Goal: Communication & Community: Answer question/provide support

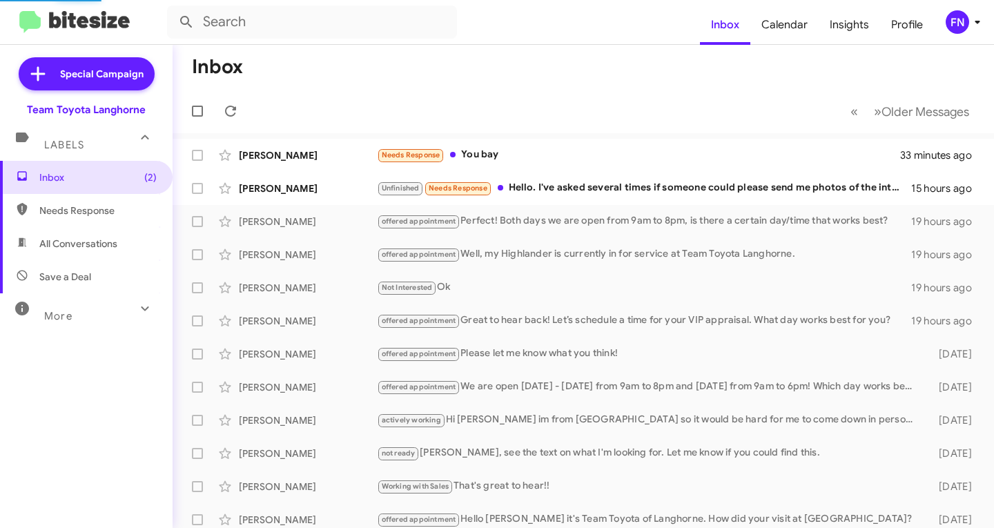
click at [113, 248] on span "All Conversations" at bounding box center [78, 244] width 78 height 14
type input "in:all-conversations"
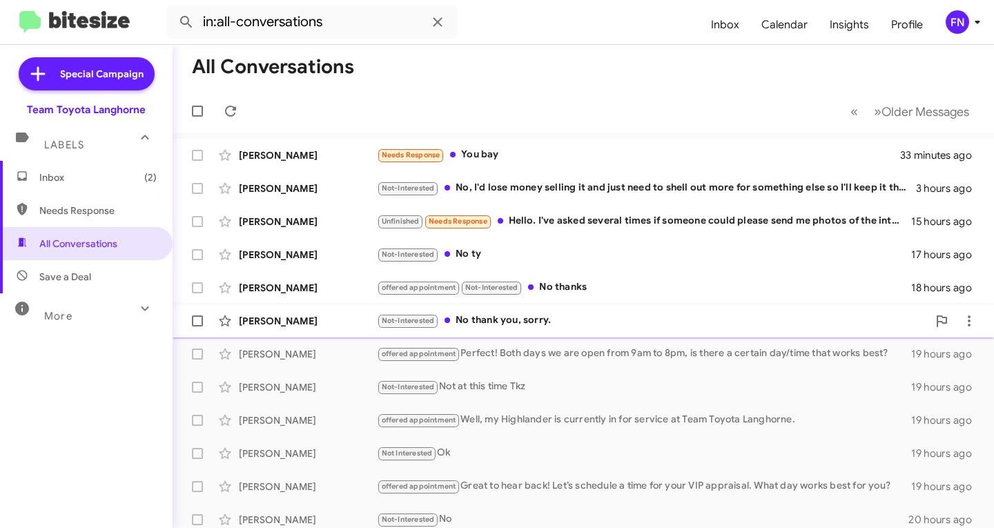
drag, startPoint x: 303, startPoint y: 316, endPoint x: 303, endPoint y: 300, distance: 16.6
click at [303, 317] on div "[PERSON_NAME]" at bounding box center [308, 321] width 138 height 14
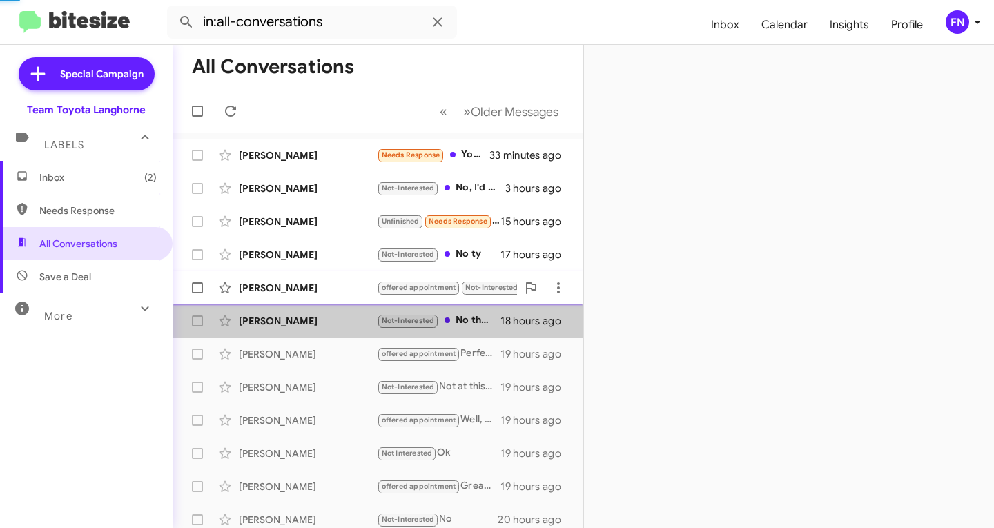
click at [304, 290] on div "[PERSON_NAME]" at bounding box center [308, 288] width 138 height 14
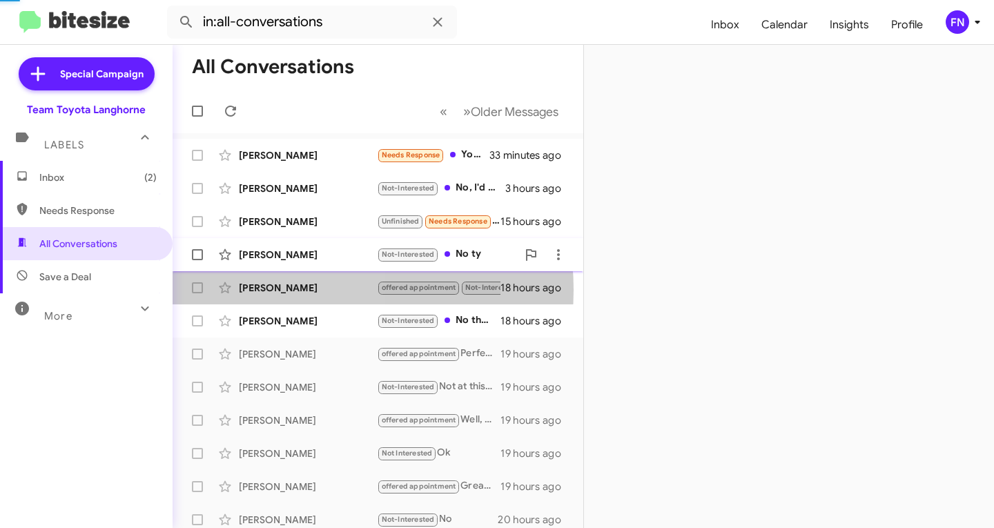
click at [304, 262] on div "[PERSON_NAME] Not-Interested No ty 17 hours ago" at bounding box center [378, 255] width 389 height 28
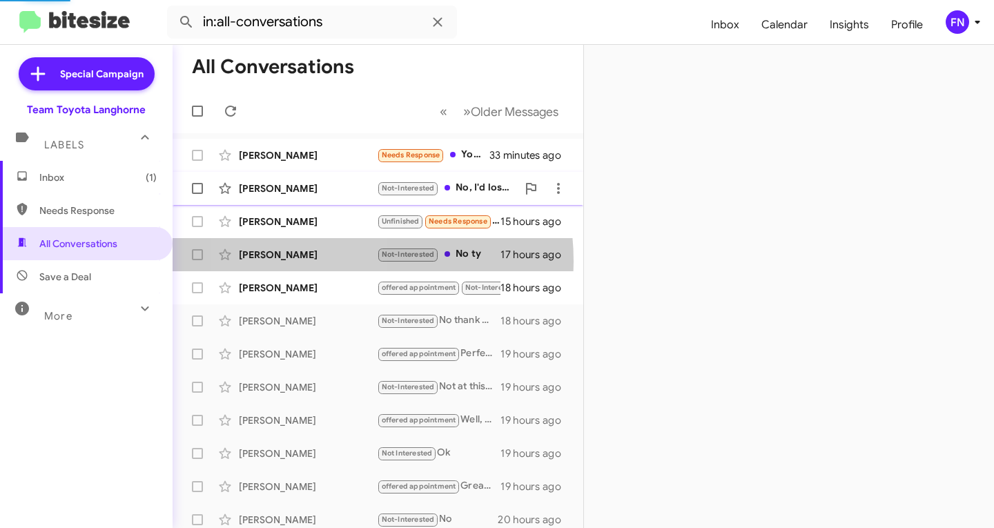
drag, startPoint x: 304, startPoint y: 220, endPoint x: 305, endPoint y: 204, distance: 15.9
click at [305, 215] on div "[PERSON_NAME]" at bounding box center [308, 222] width 138 height 14
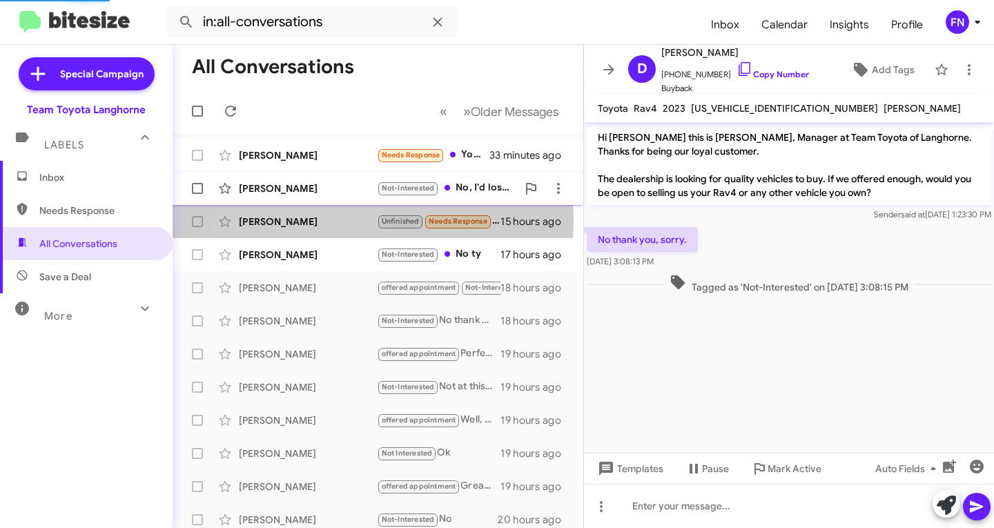
drag, startPoint x: 305, startPoint y: 190, endPoint x: 305, endPoint y: 173, distance: 16.6
click at [305, 182] on div "[PERSON_NAME]" at bounding box center [308, 189] width 138 height 14
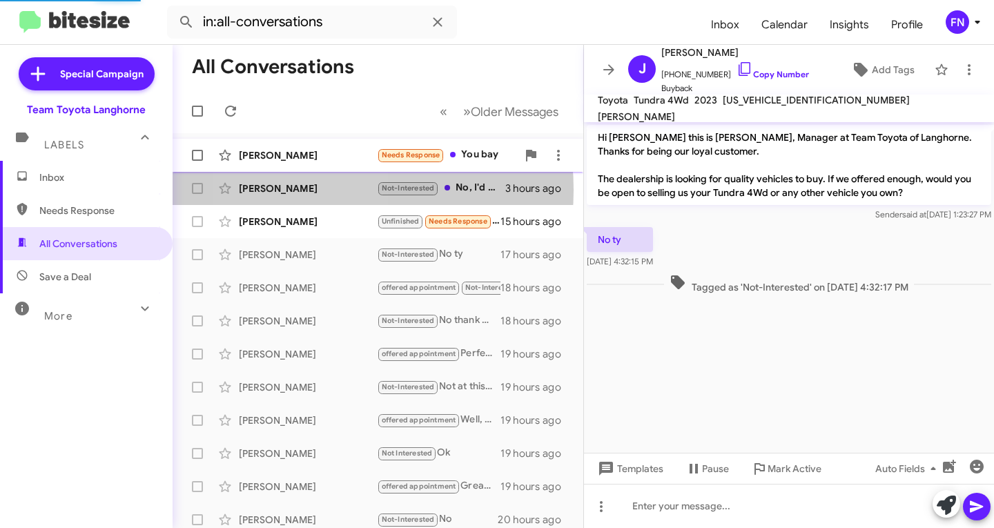
click at [304, 164] on div "[PERSON_NAME] Needs Response You bay 33 minutes ago" at bounding box center [378, 156] width 389 height 28
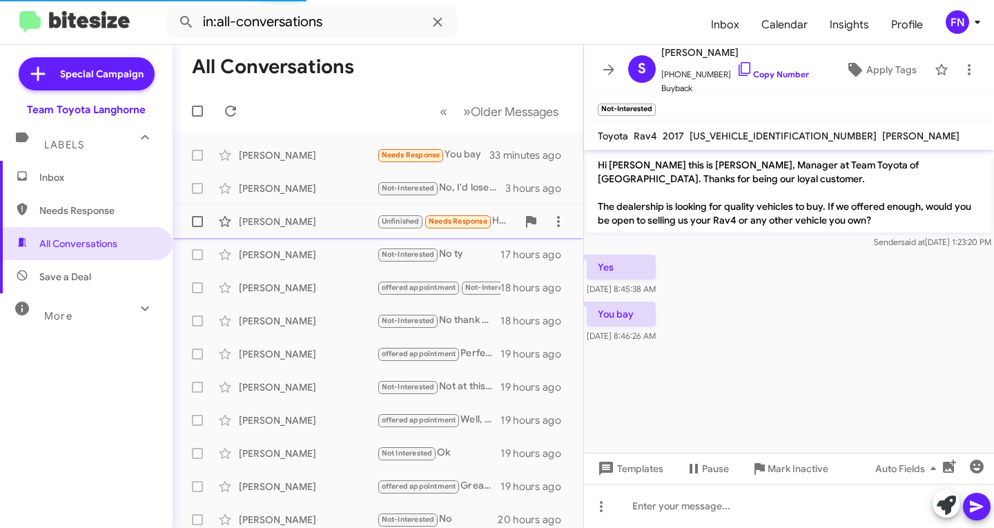
click at [281, 221] on div "[PERSON_NAME]" at bounding box center [308, 222] width 138 height 14
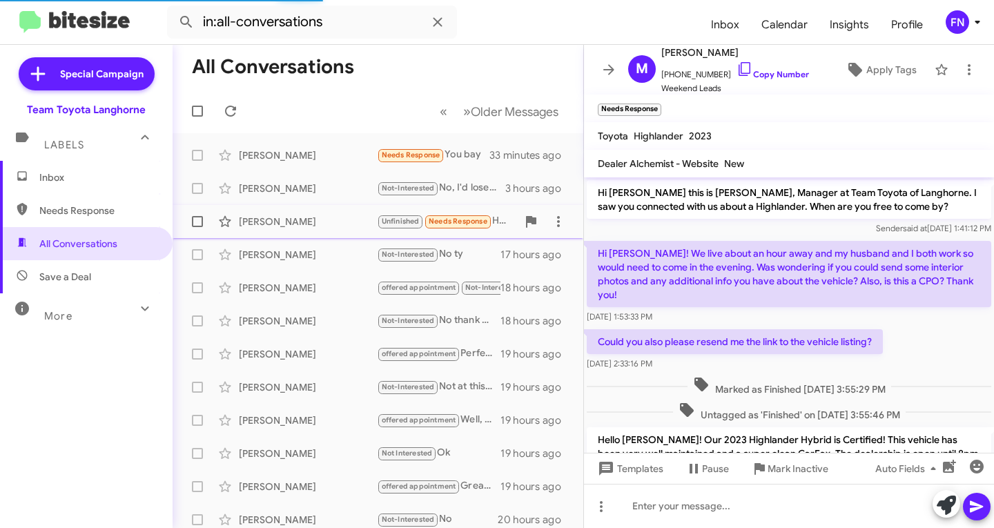
scroll to position [237, 0]
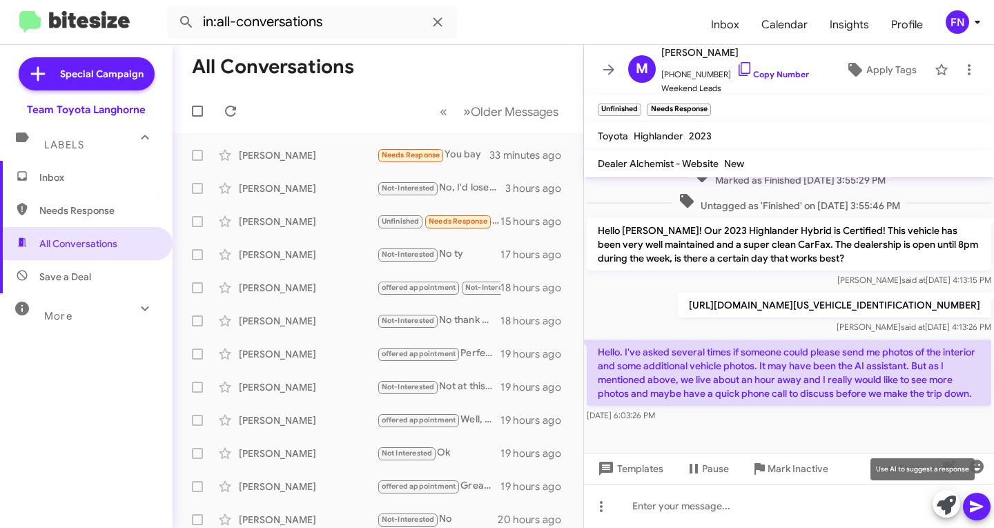
click at [949, 506] on icon at bounding box center [946, 505] width 19 height 19
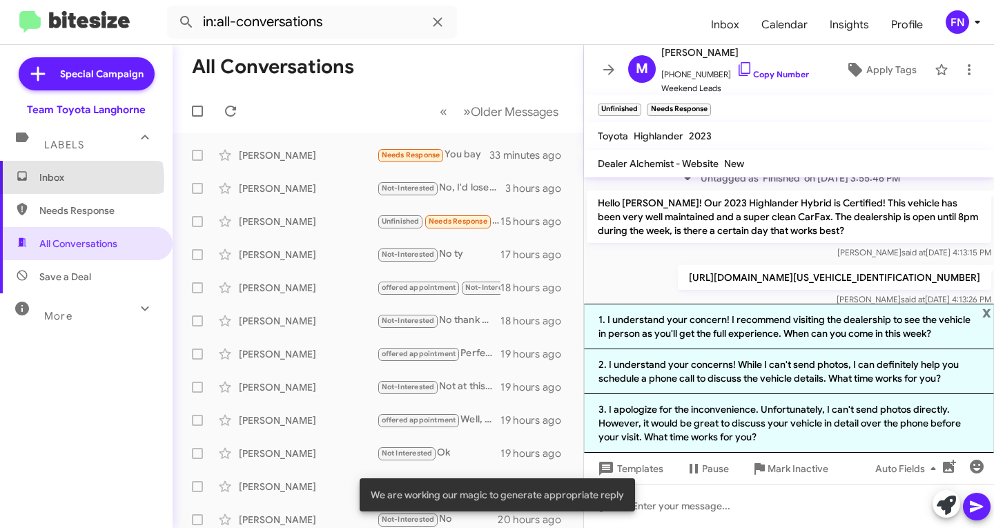
click at [74, 180] on span "Inbox" at bounding box center [97, 177] width 117 height 14
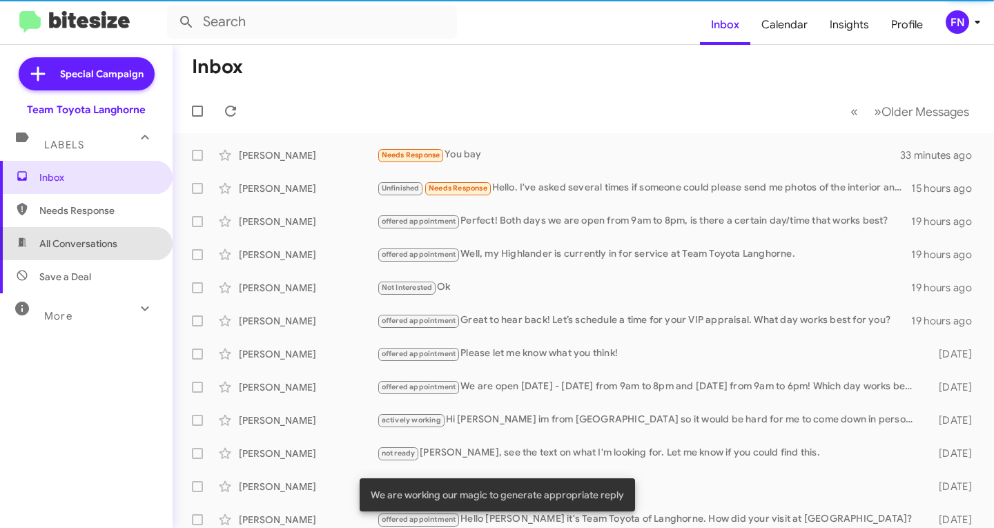
click at [95, 243] on span "All Conversations" at bounding box center [78, 244] width 78 height 14
type input "in:all-conversations"
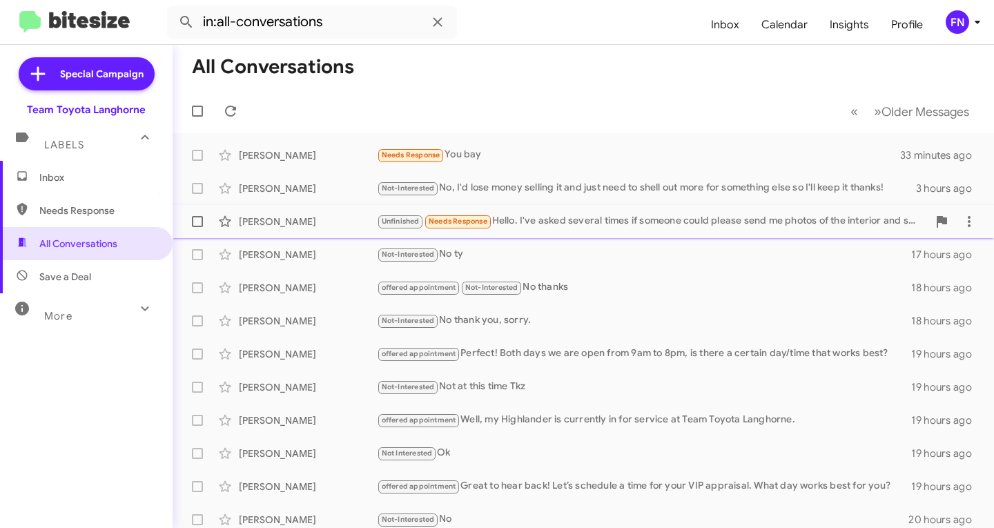
click at [309, 237] on span "[PERSON_NAME] Unfinished Needs Response Hello. I've asked several times if some…" at bounding box center [583, 221] width 821 height 33
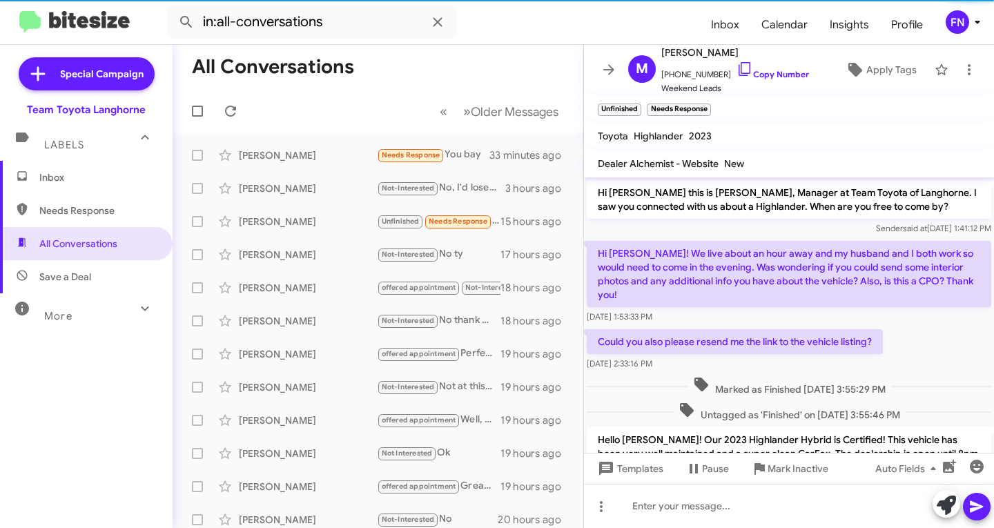
scroll to position [209, 0]
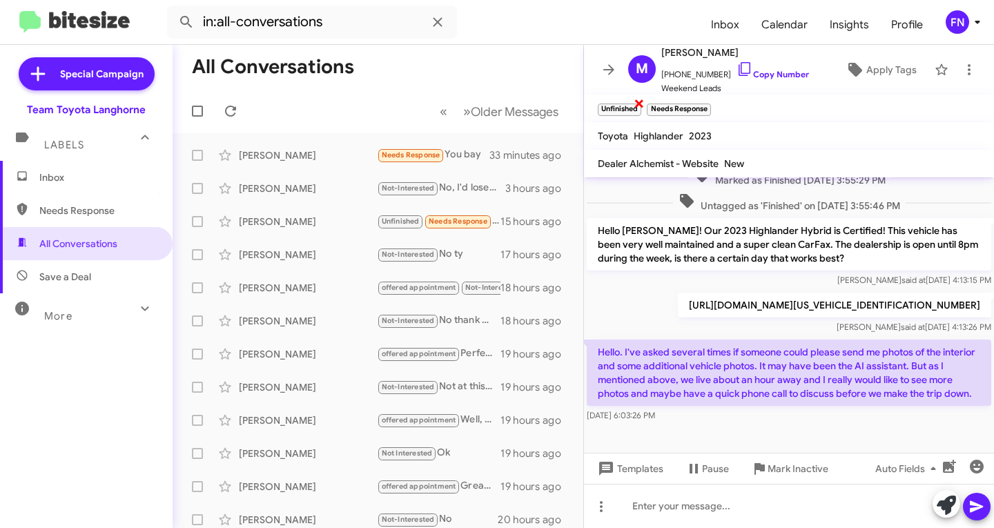
click at [636, 104] on span "×" at bounding box center [639, 103] width 11 height 17
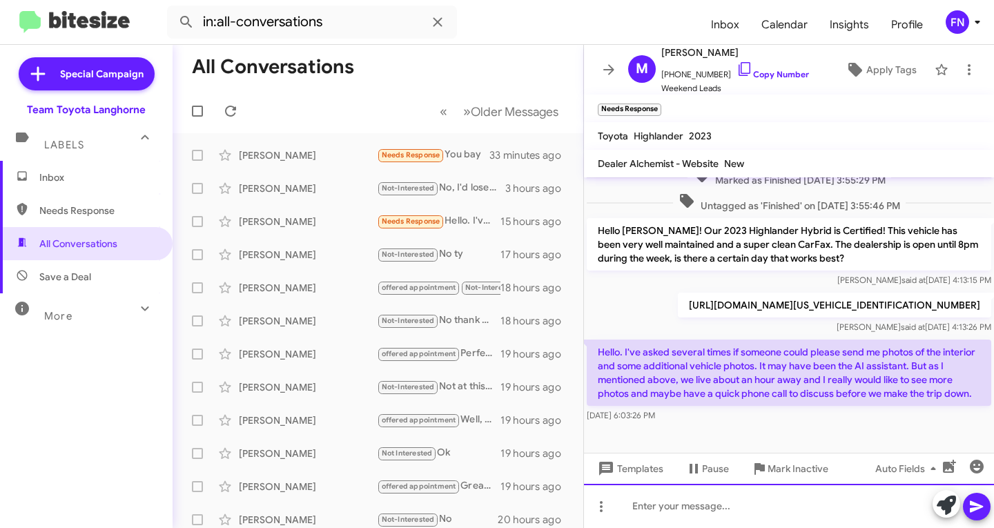
click at [772, 499] on div at bounding box center [789, 506] width 410 height 44
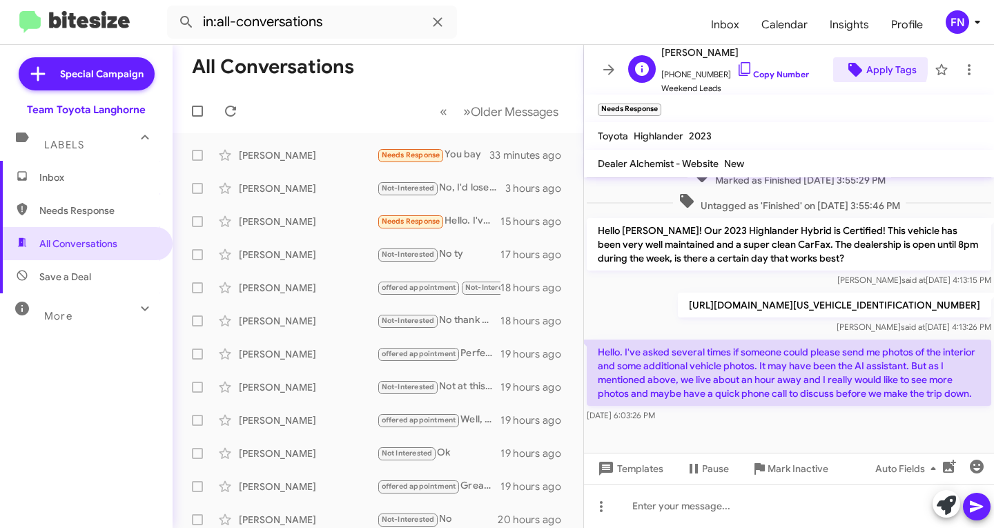
click at [855, 64] on icon at bounding box center [855, 69] width 17 height 17
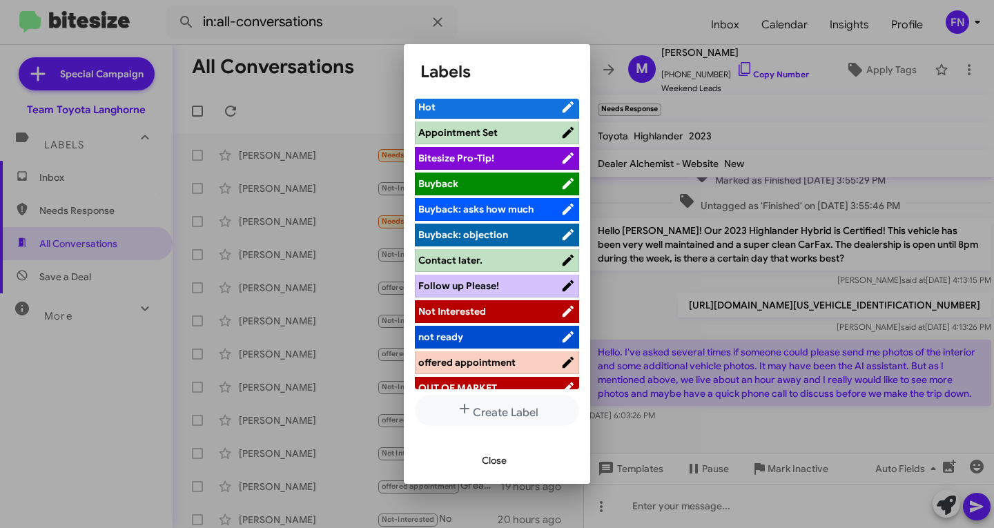
scroll to position [0, 0]
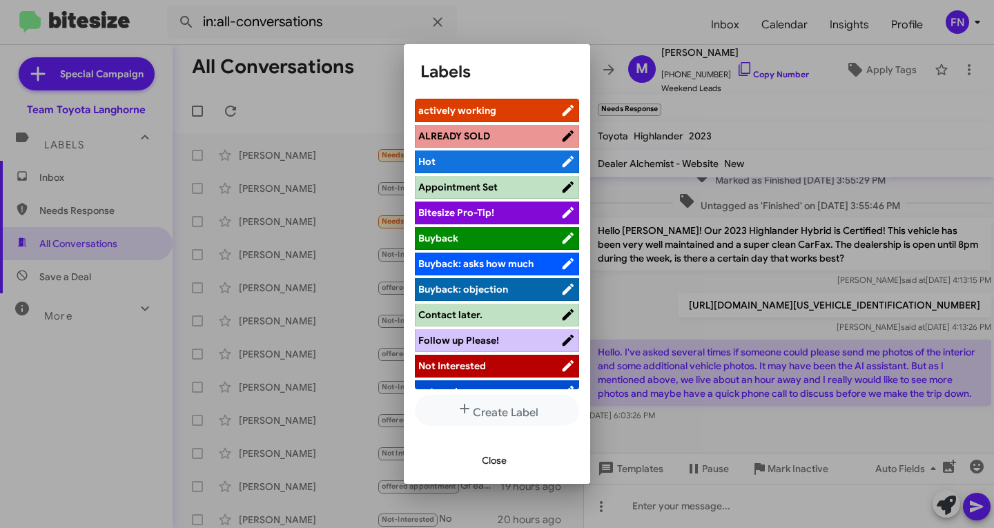
click at [469, 107] on span "actively working" at bounding box center [457, 110] width 78 height 12
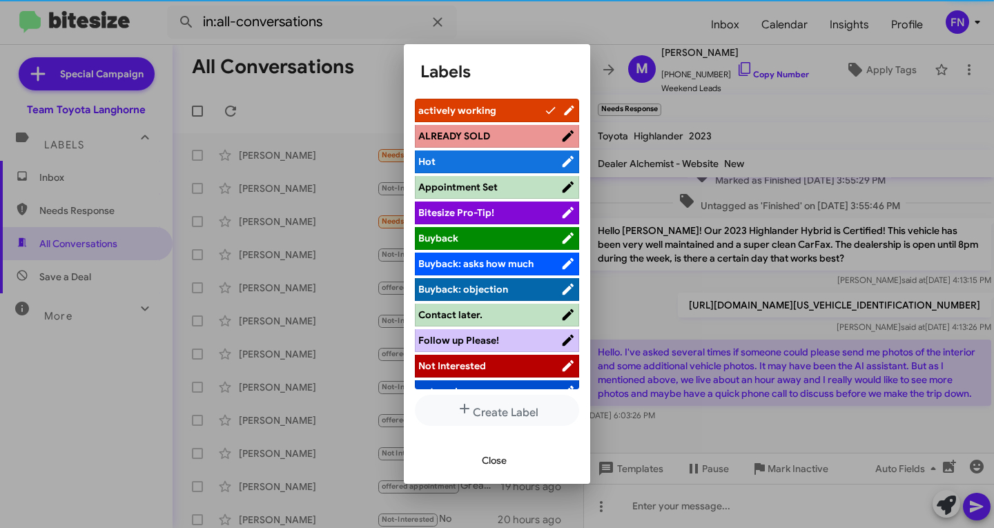
click at [489, 472] on span "Close" at bounding box center [494, 460] width 25 height 25
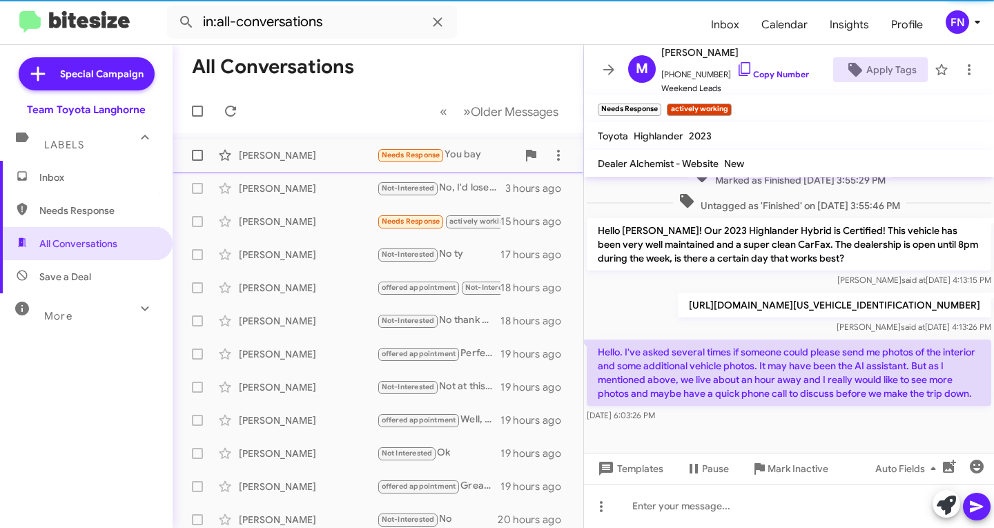
click at [276, 148] on div "[PERSON_NAME] Needs Response You bay 33 minutes ago" at bounding box center [378, 156] width 389 height 28
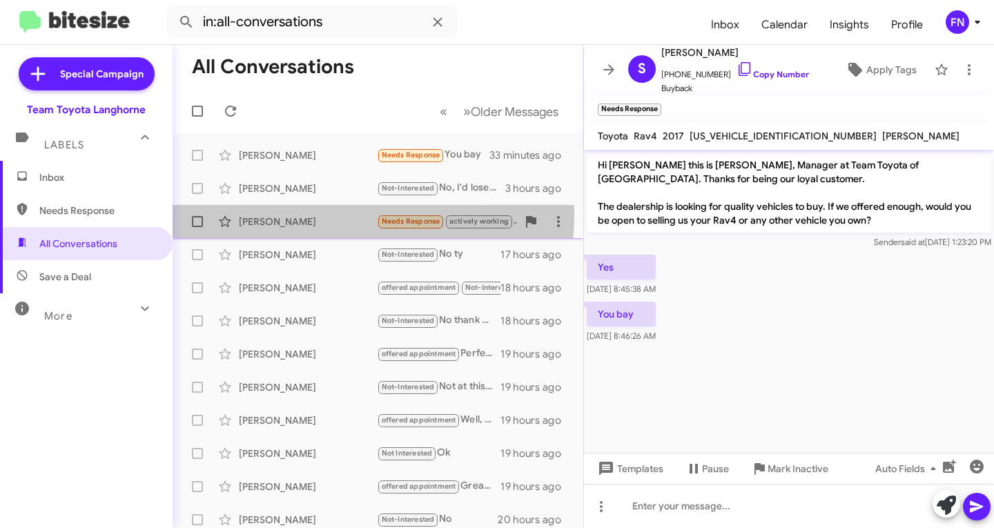
click at [265, 213] on div "[PERSON_NAME] Needs Response actively working Hello. I've asked several times i…" at bounding box center [378, 222] width 389 height 28
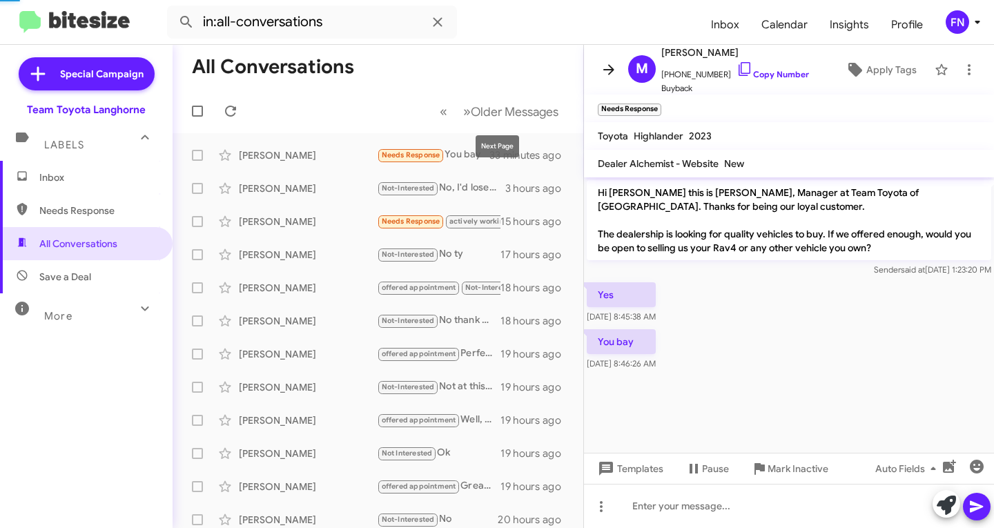
scroll to position [295, 0]
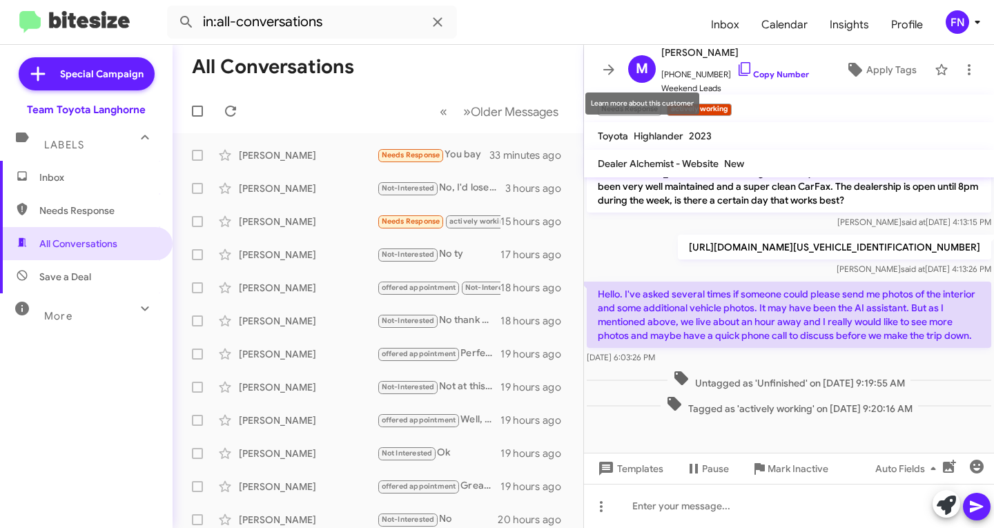
click at [652, 106] on div "Learn more about this customer" at bounding box center [642, 103] width 114 height 22
click at [656, 106] on span "×" at bounding box center [659, 103] width 11 height 17
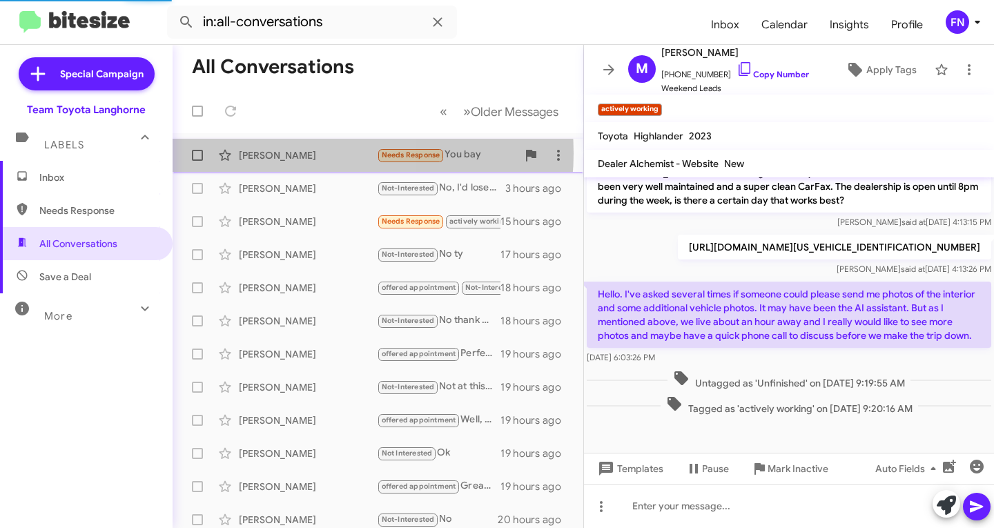
click at [319, 153] on div "[PERSON_NAME]" at bounding box center [308, 155] width 138 height 14
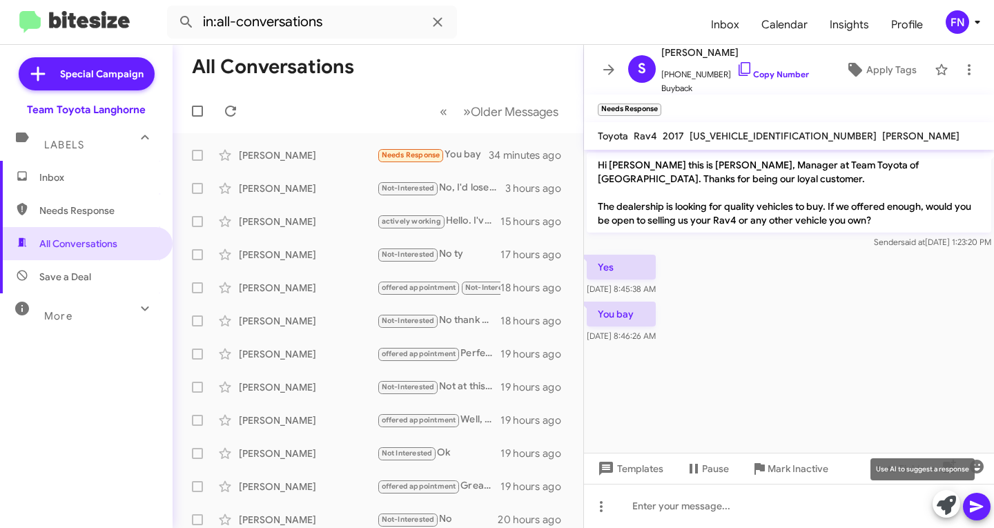
click at [951, 505] on icon at bounding box center [946, 505] width 19 height 19
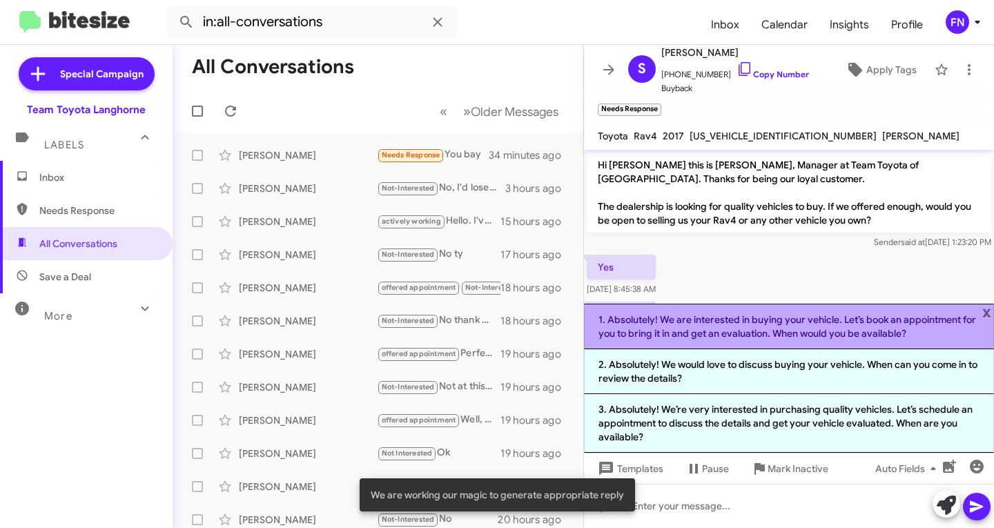
click at [727, 327] on li "1. Absolutely! We are interested in buying your vehicle. Let’s book an appointm…" at bounding box center [789, 327] width 410 height 46
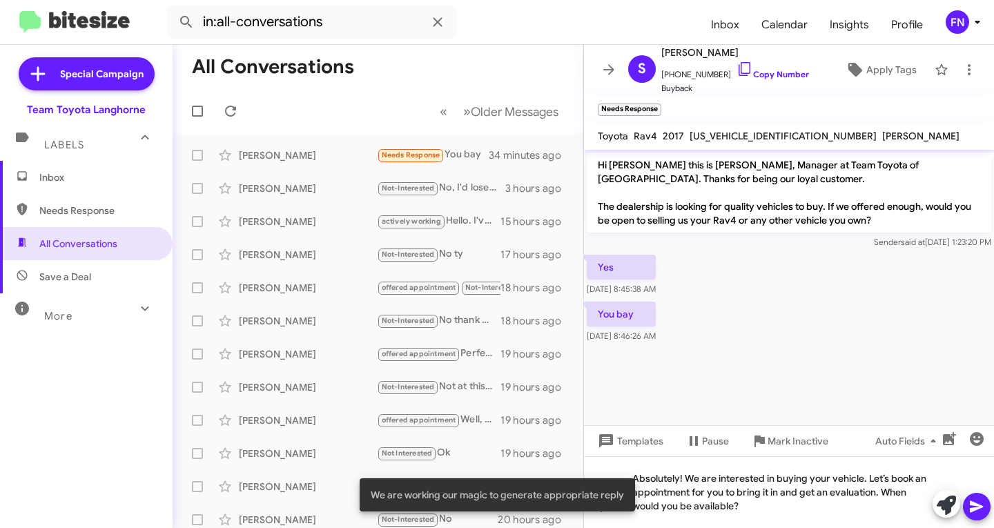
drag, startPoint x: 975, startPoint y: 504, endPoint x: 971, endPoint y: 493, distance: 11.8
click at [976, 504] on icon at bounding box center [976, 507] width 13 height 12
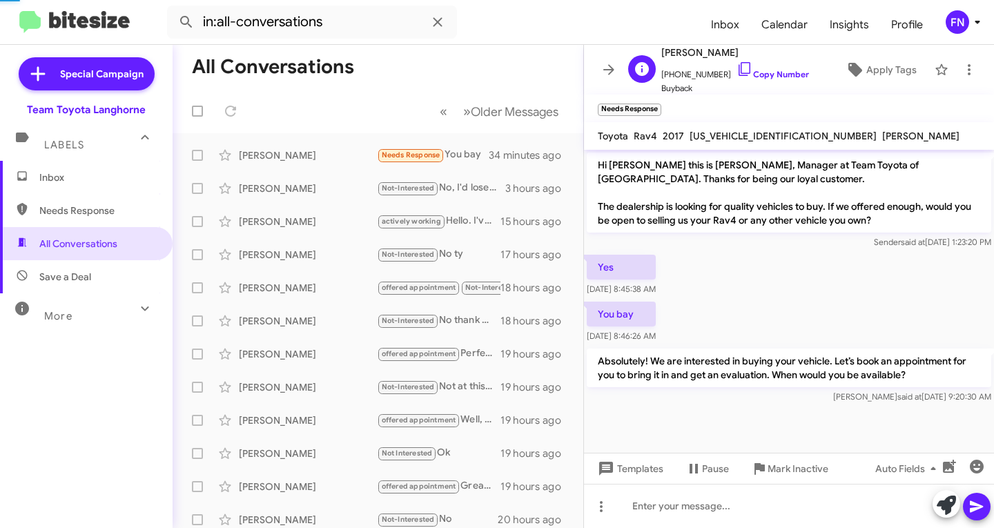
click at [756, 82] on span "Buyback" at bounding box center [735, 88] width 148 height 14
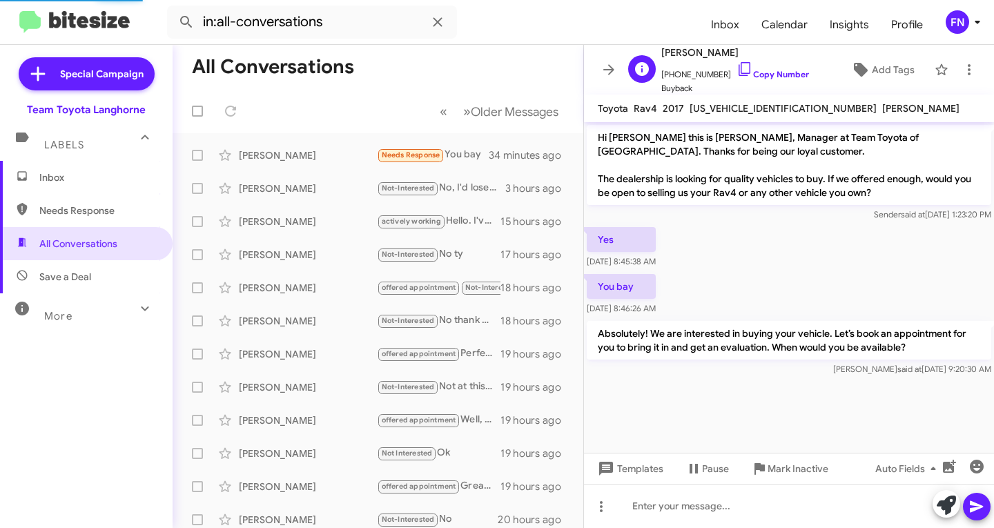
click at [739, 79] on span "[PHONE_NUMBER] Copy Number" at bounding box center [735, 71] width 148 height 21
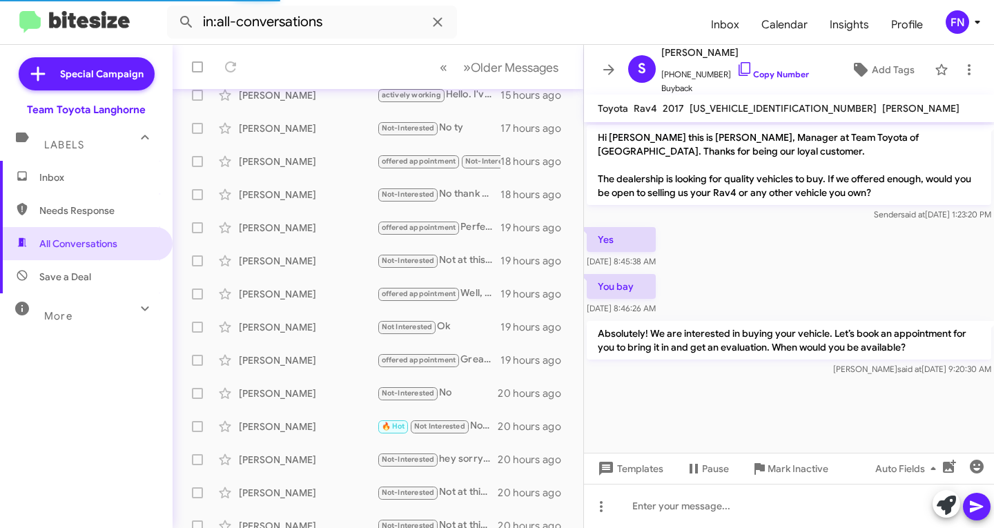
scroll to position [138, 0]
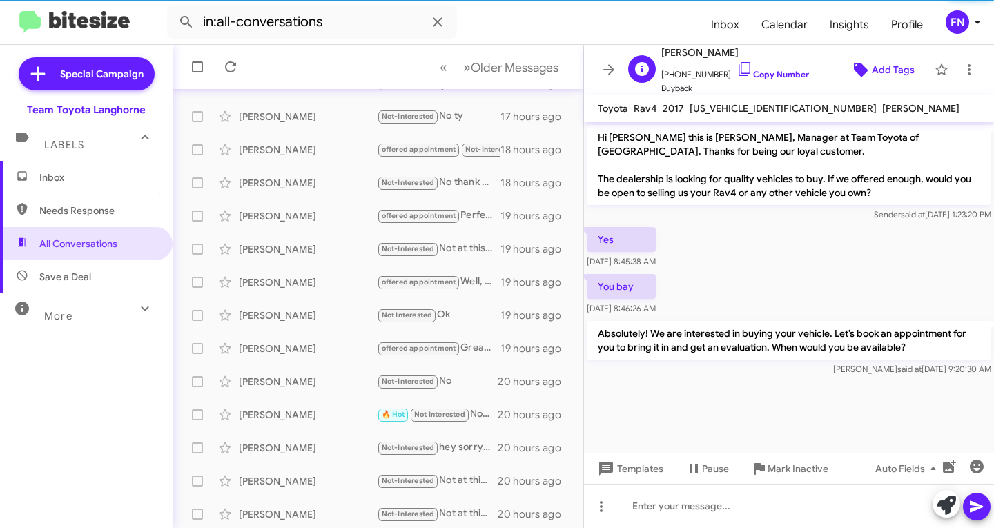
click at [877, 70] on span "Add Tags" at bounding box center [893, 69] width 43 height 25
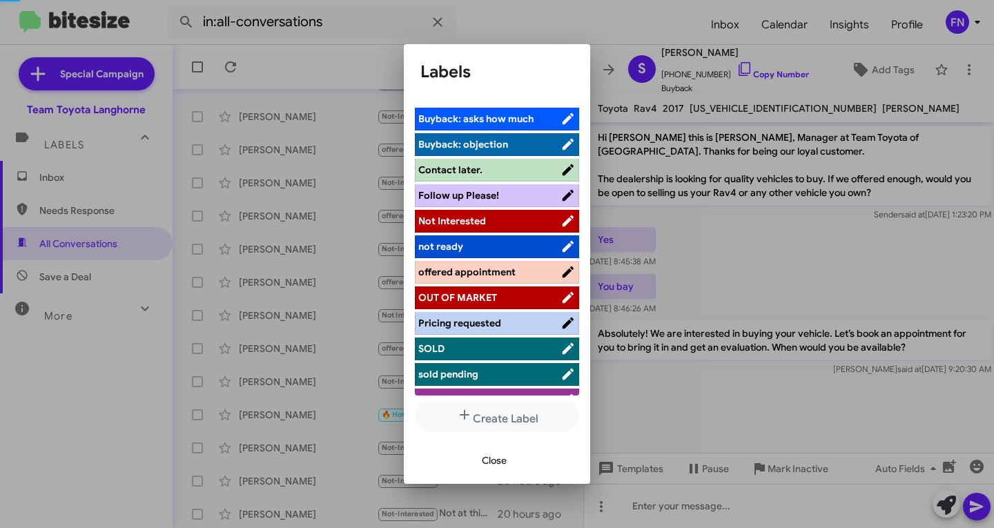
scroll to position [221, 0]
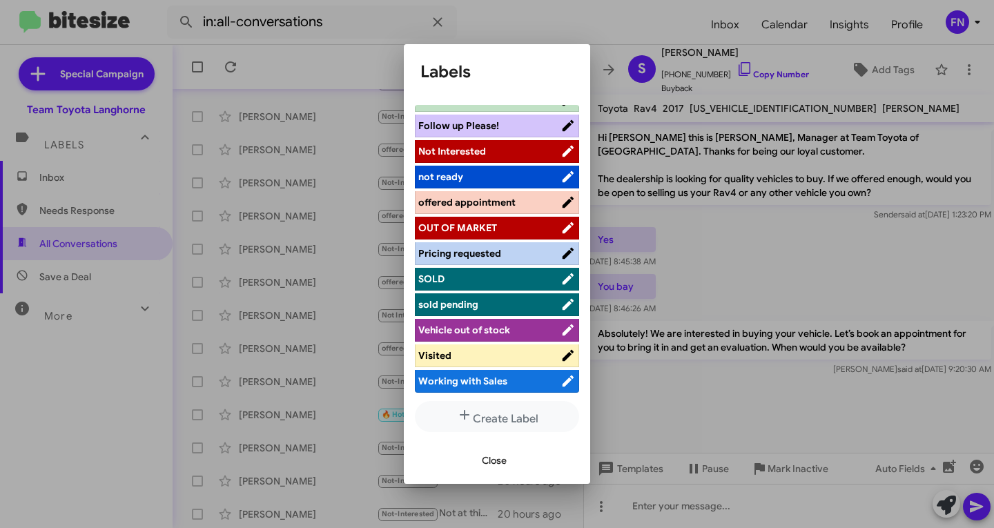
click at [485, 197] on span "offered appointment" at bounding box center [466, 202] width 97 height 12
click at [506, 469] on span "Close" at bounding box center [494, 460] width 25 height 25
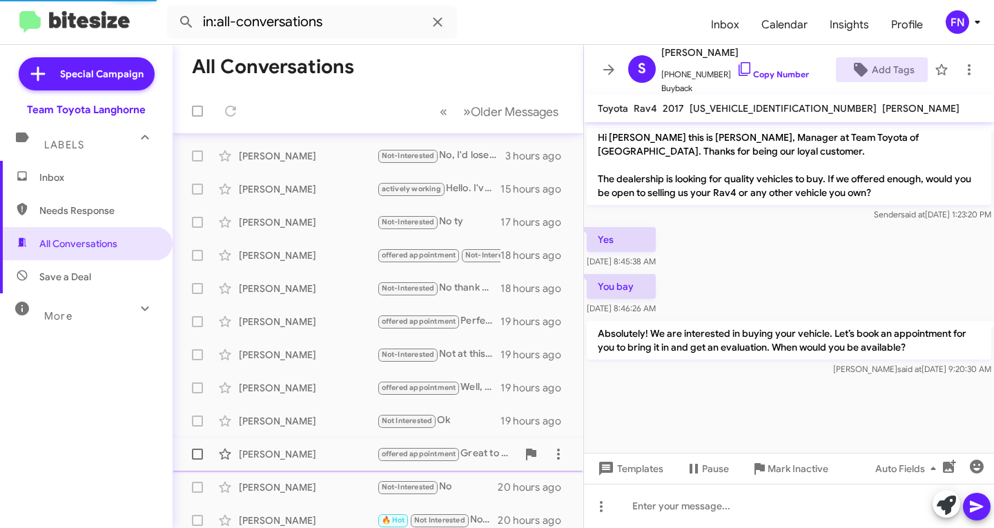
scroll to position [0, 0]
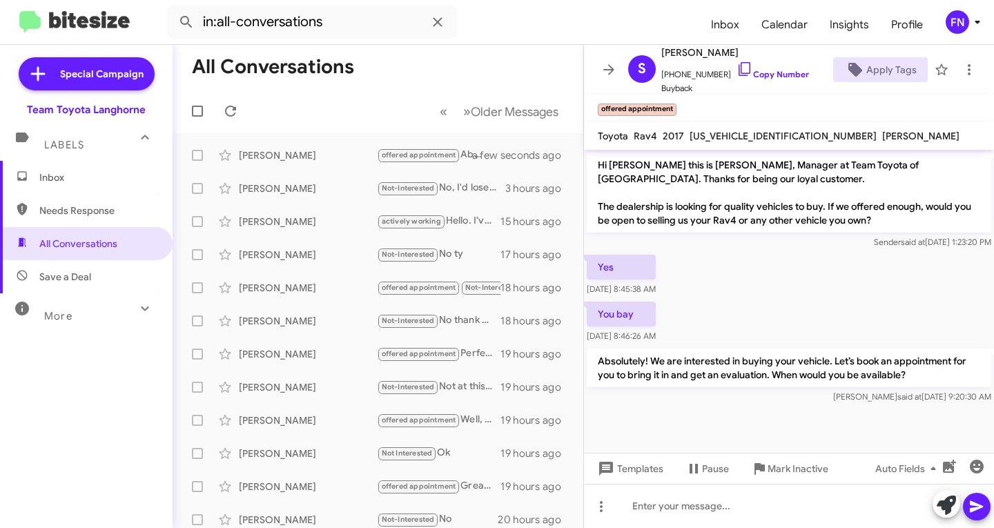
click at [961, 14] on div "FN" at bounding box center [957, 21] width 23 height 23
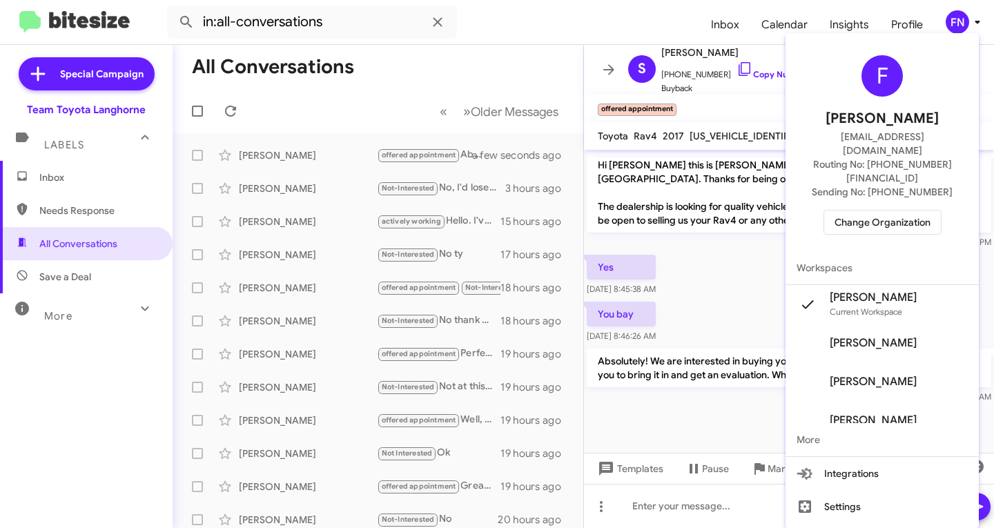
click at [862, 211] on span "Change Organization" at bounding box center [883, 222] width 96 height 23
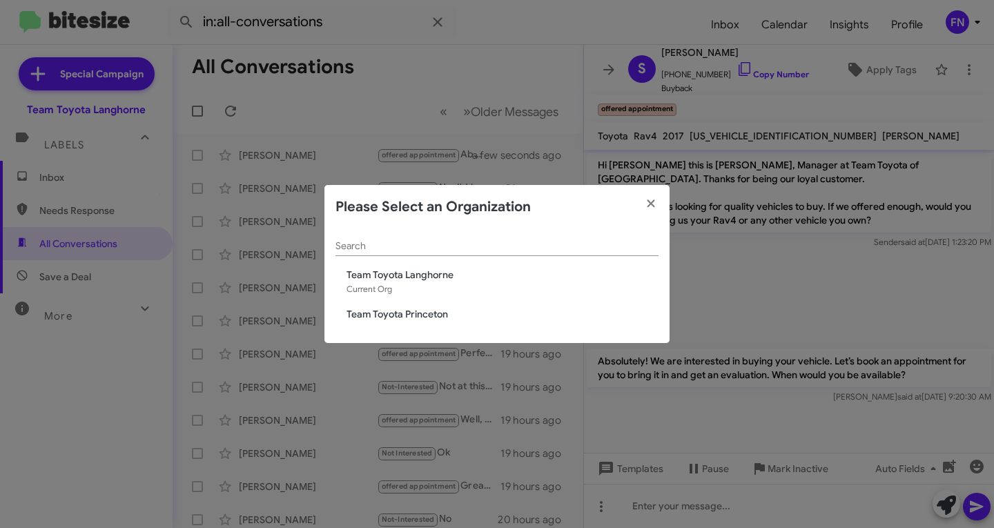
click at [431, 315] on span "Team Toyota Princeton" at bounding box center [503, 314] width 312 height 14
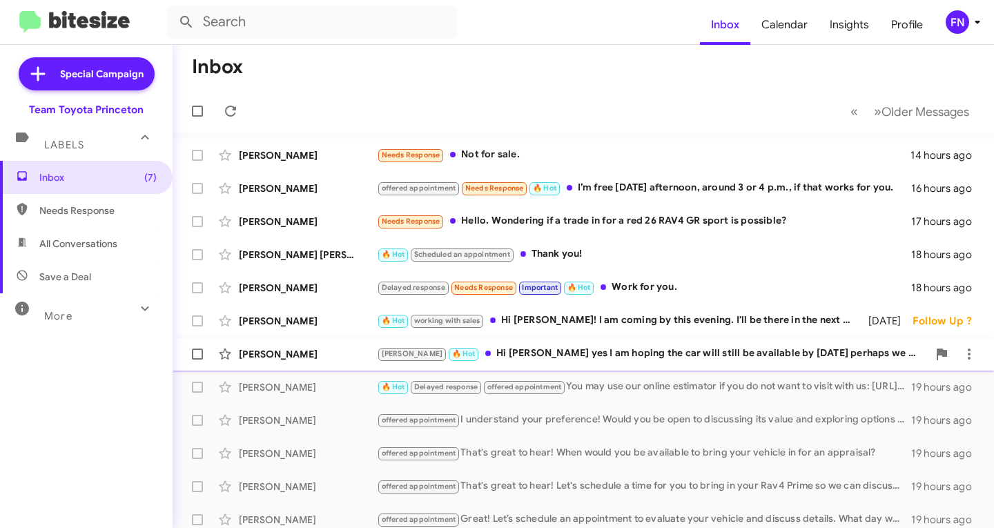
click at [357, 347] on div "Vera Seward Lee 🔥 Hot Hi Andrew yes I am hoping the car will still be available…" at bounding box center [583, 354] width 799 height 28
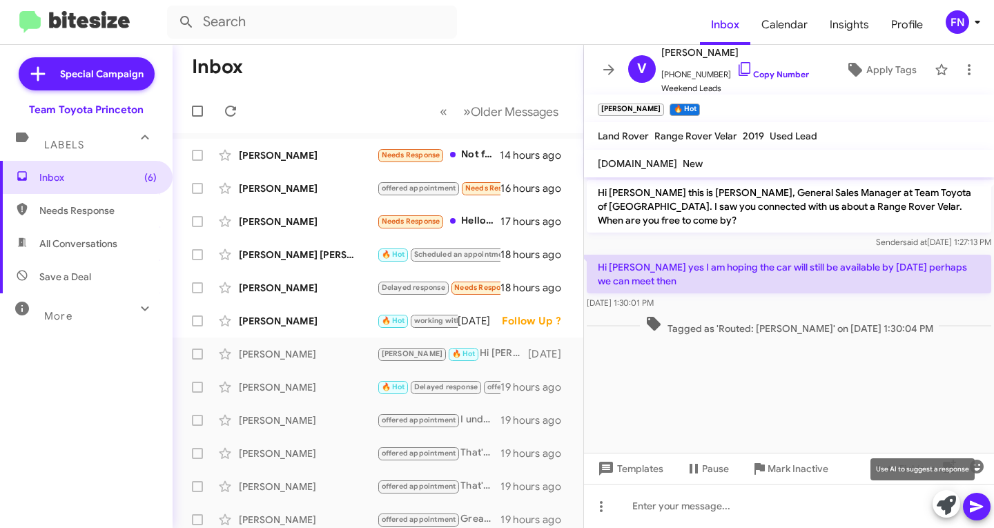
click at [942, 503] on icon at bounding box center [946, 505] width 19 height 19
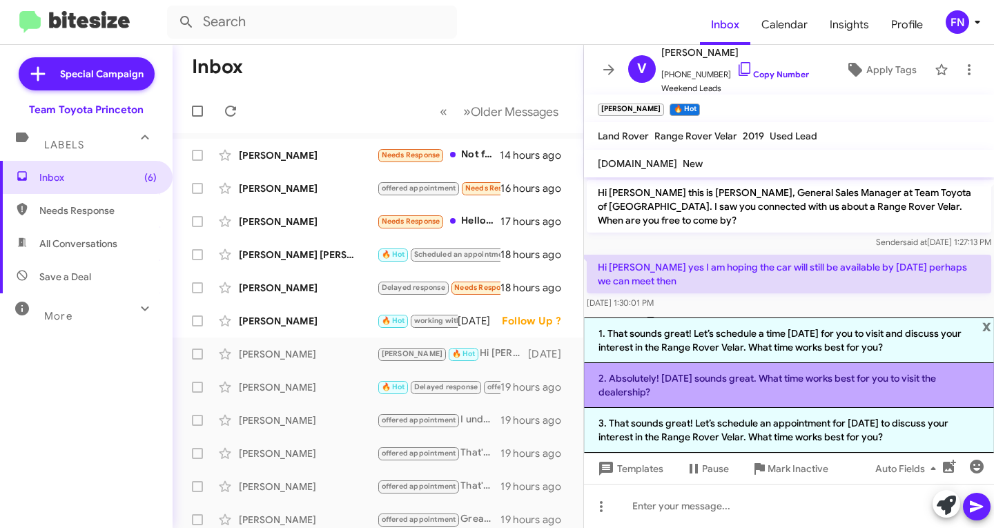
click at [876, 389] on li "2. Absolutely! Wednesday sounds great. What time works best for you to visit th…" at bounding box center [789, 385] width 410 height 45
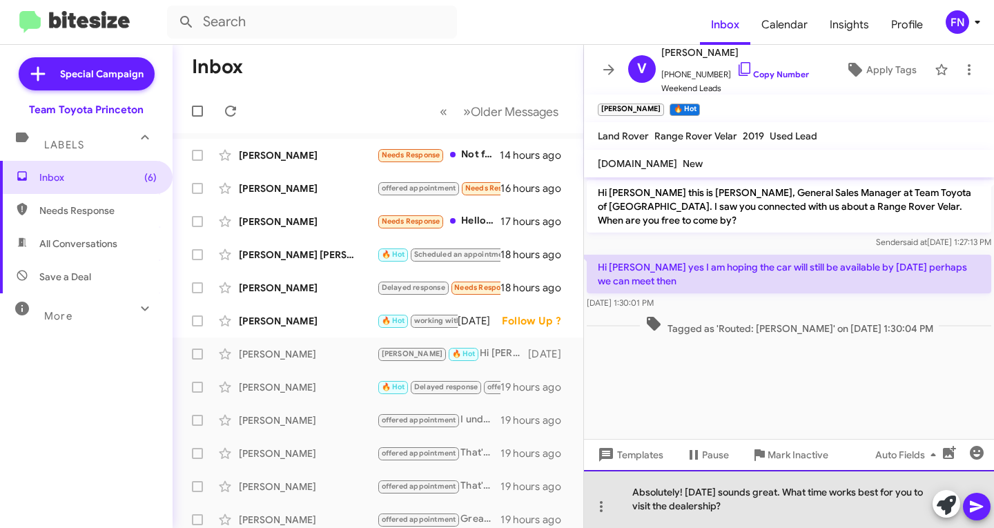
click at [745, 502] on div "Absolutely! Wednesday sounds great. What time works best for you to visit the d…" at bounding box center [789, 499] width 410 height 58
drag, startPoint x: 762, startPoint y: 505, endPoint x: 807, endPoint y: 483, distance: 50.0
click at [807, 483] on div "Absolutely! Wednesday sounds great. What time works best for you to visit the d…" at bounding box center [789, 499] width 410 height 58
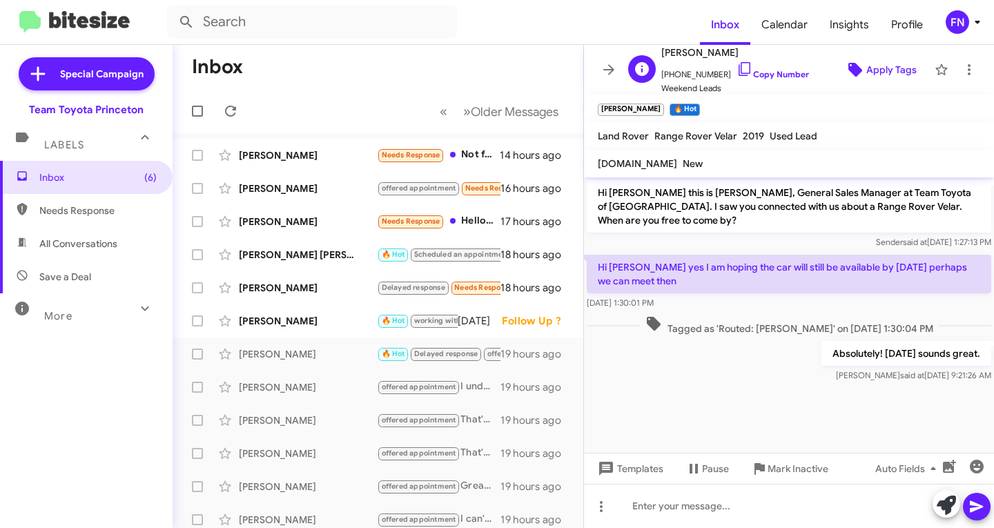
click at [896, 64] on span "Apply Tags" at bounding box center [891, 69] width 50 height 25
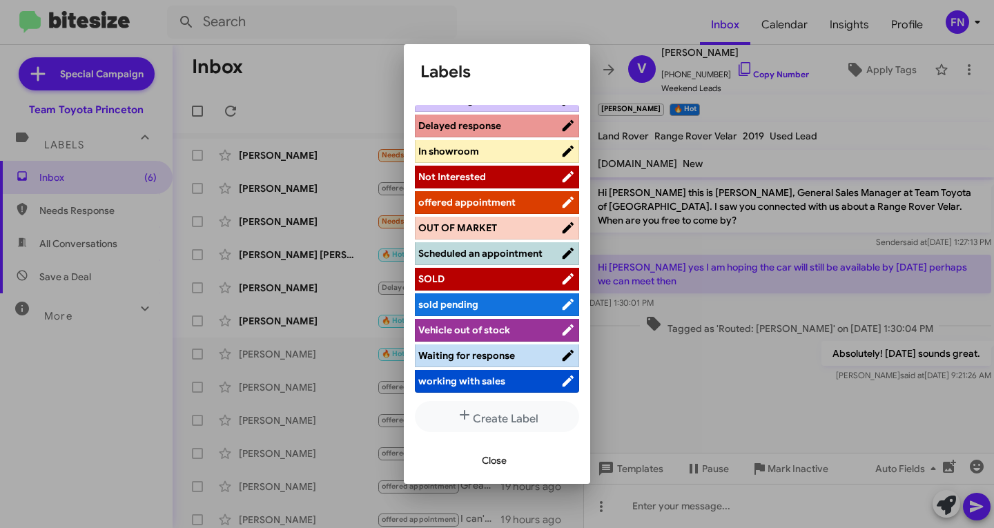
click at [498, 196] on span "offered appointment" at bounding box center [466, 202] width 97 height 12
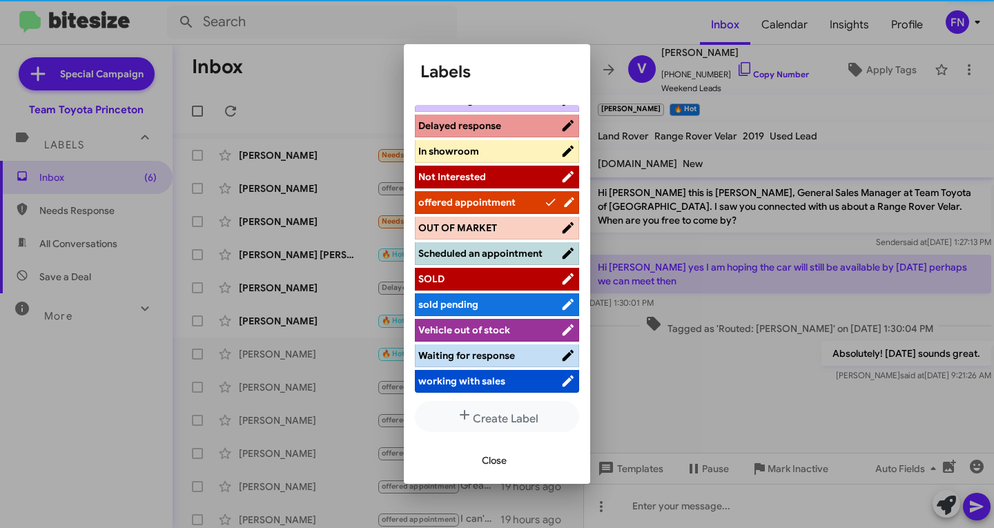
scroll to position [206, 0]
click at [491, 462] on span "Close" at bounding box center [494, 460] width 25 height 25
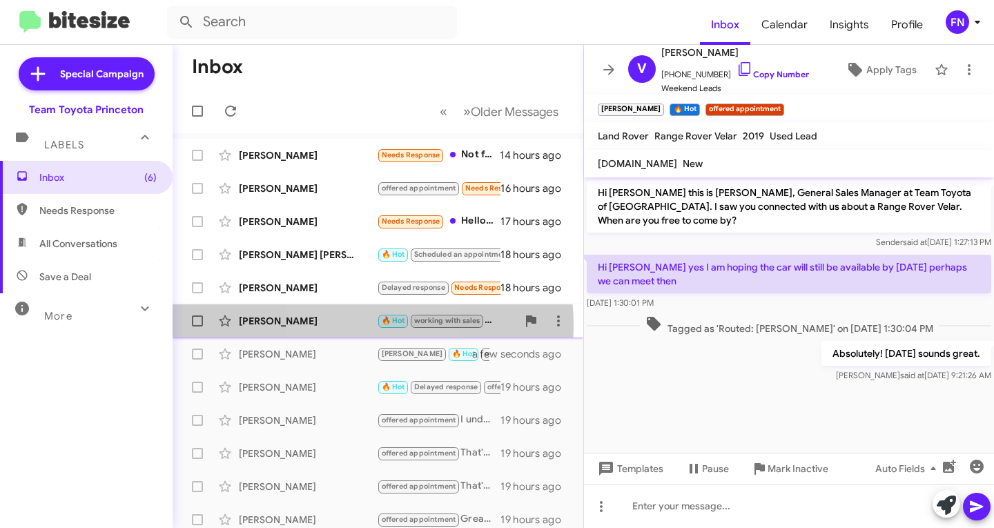
click at [342, 326] on div "[PERSON_NAME]" at bounding box center [308, 321] width 138 height 14
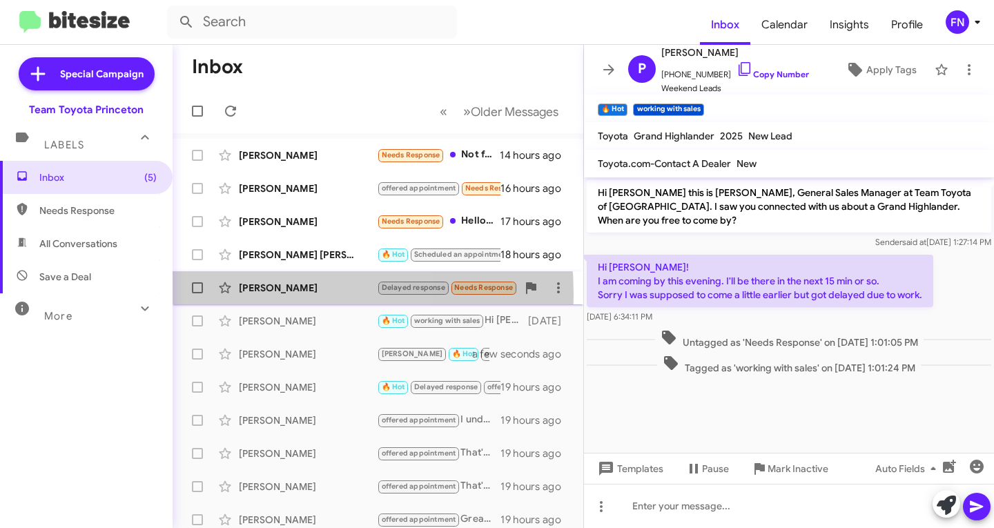
click at [240, 294] on div "[PERSON_NAME]" at bounding box center [308, 288] width 138 height 14
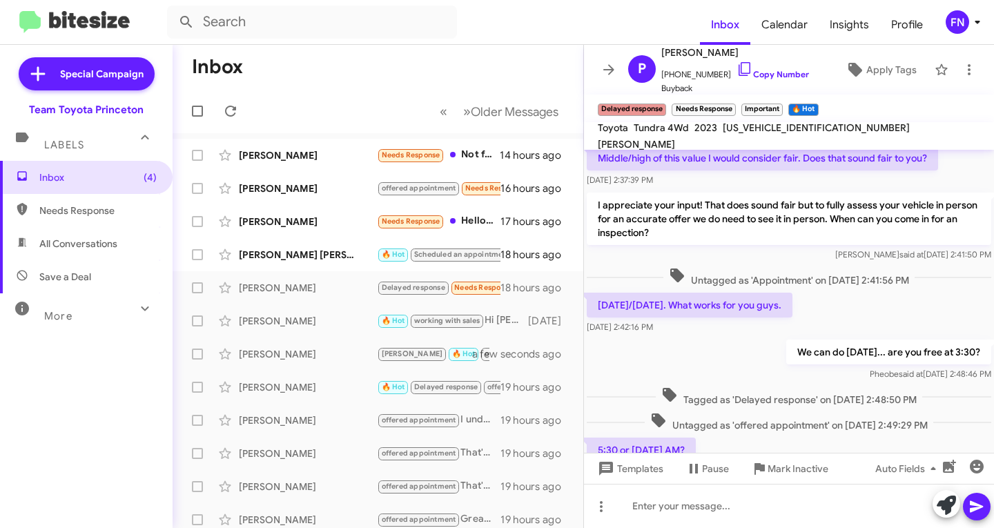
scroll to position [542, 0]
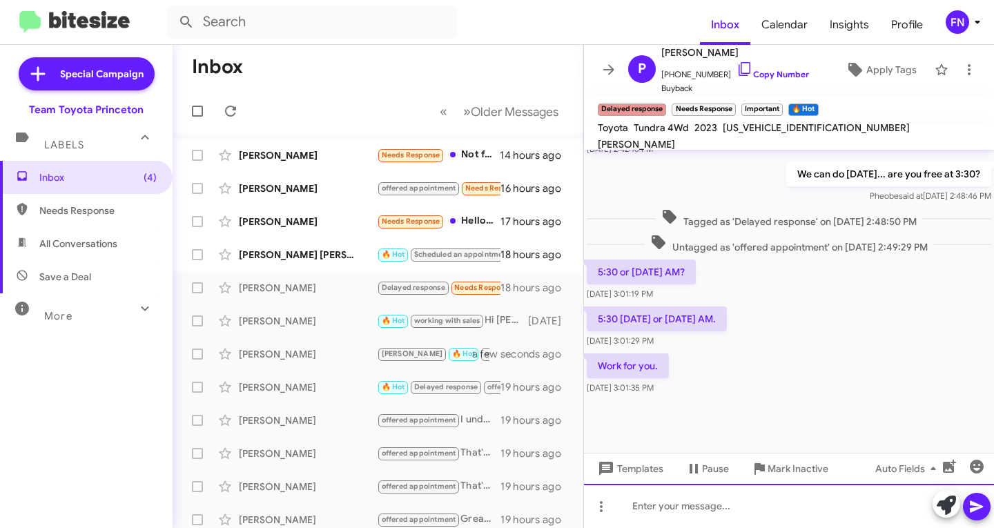
click at [662, 497] on div at bounding box center [789, 506] width 410 height 44
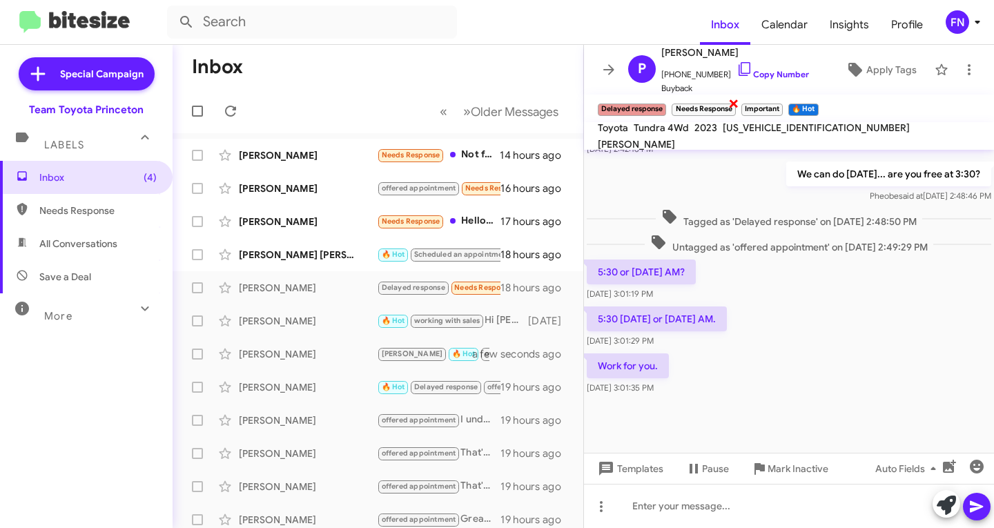
click at [731, 100] on span "×" at bounding box center [733, 103] width 11 height 17
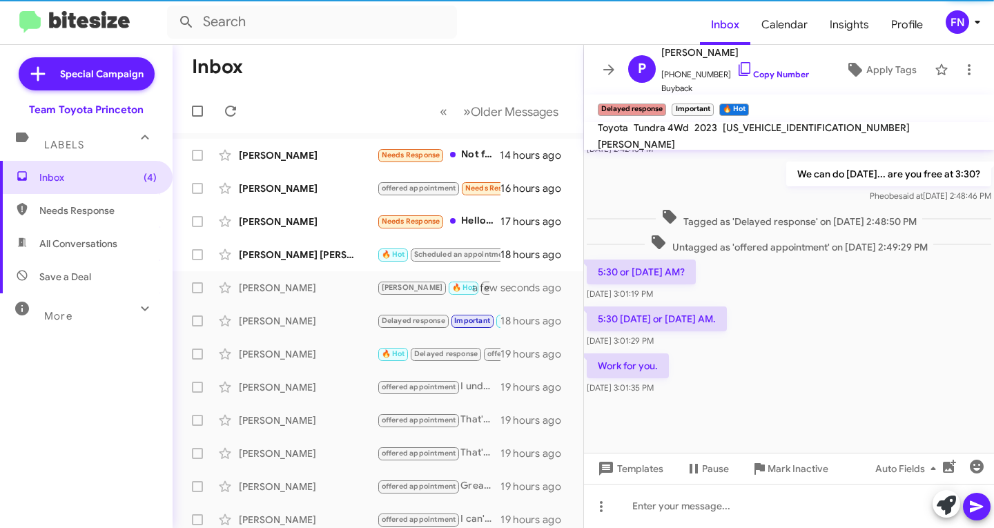
click at [712, 102] on span "×" at bounding box center [710, 103] width 8 height 17
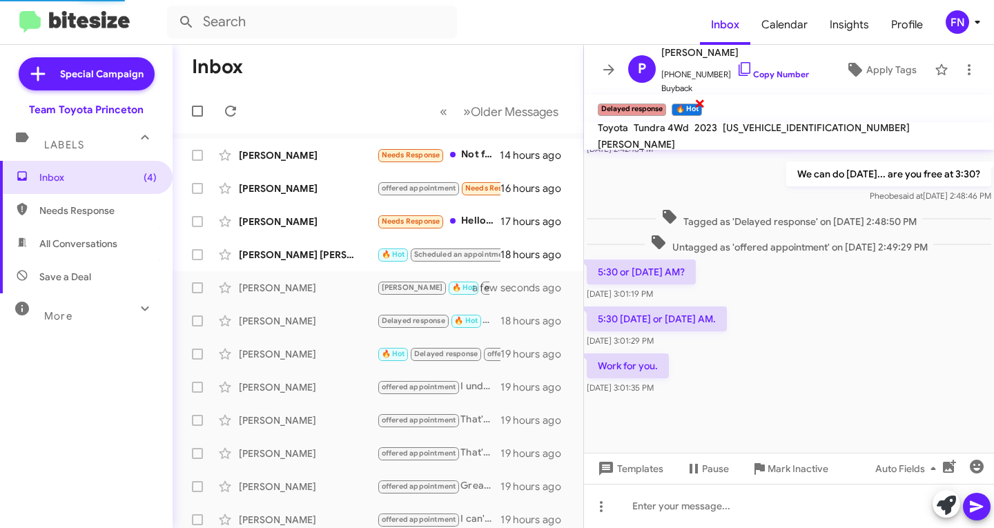
click at [697, 104] on span "×" at bounding box center [699, 103] width 11 height 17
click at [280, 245] on div "Baquera Haidri 🔥 Hot Scheduled an appointment Thank you! 18 hours ago" at bounding box center [378, 255] width 389 height 28
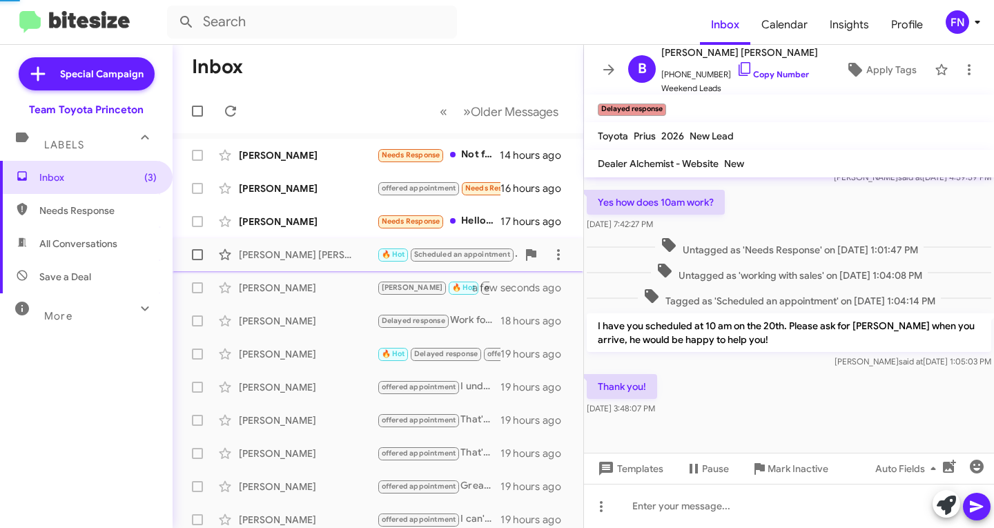
scroll to position [226, 0]
click at [627, 110] on span "×" at bounding box center [625, 103] width 11 height 17
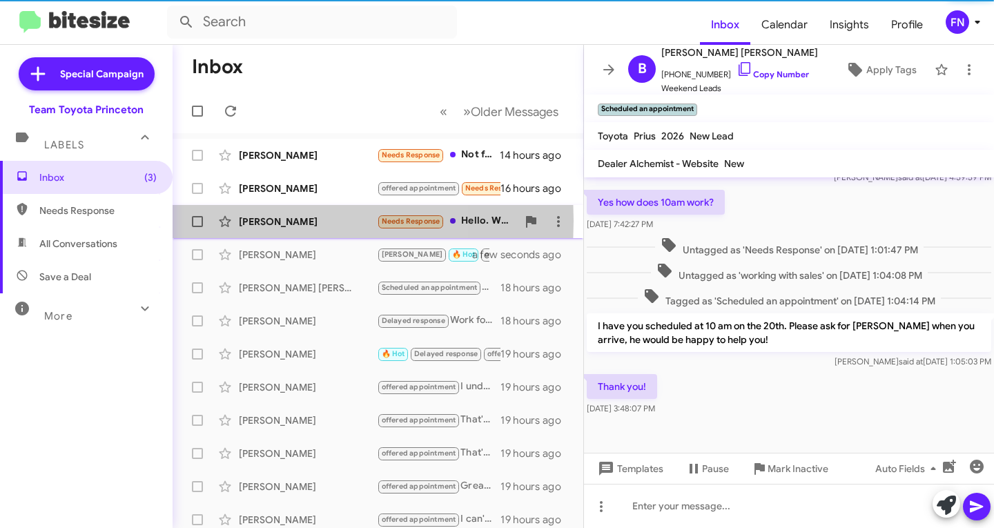
click at [257, 221] on div "[PERSON_NAME]" at bounding box center [308, 222] width 138 height 14
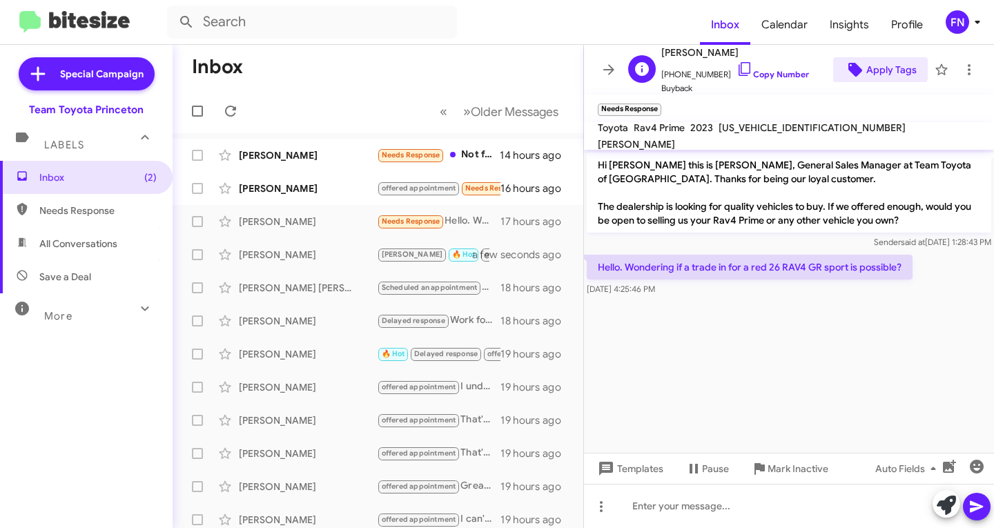
click at [866, 61] on span "Apply Tags" at bounding box center [891, 69] width 50 height 25
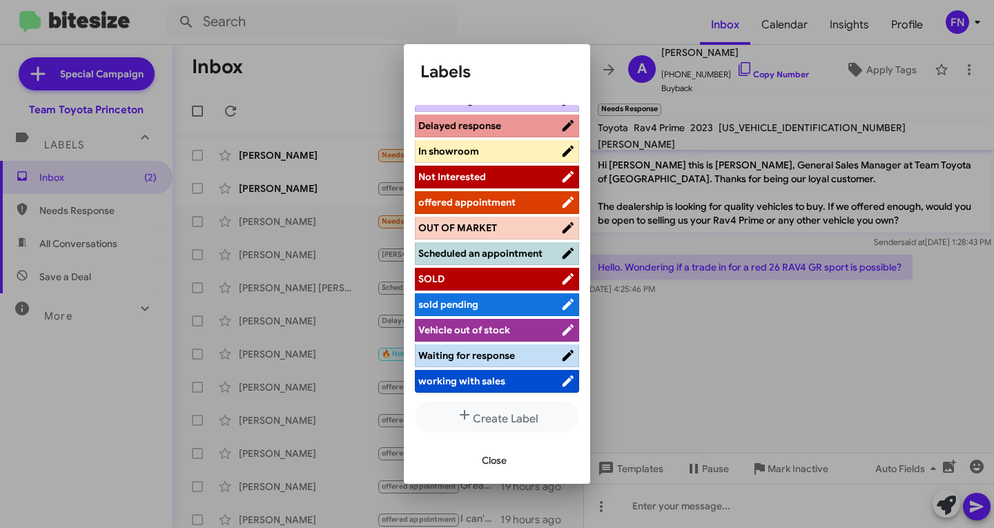
click at [432, 379] on span "working with sales" at bounding box center [461, 381] width 87 height 12
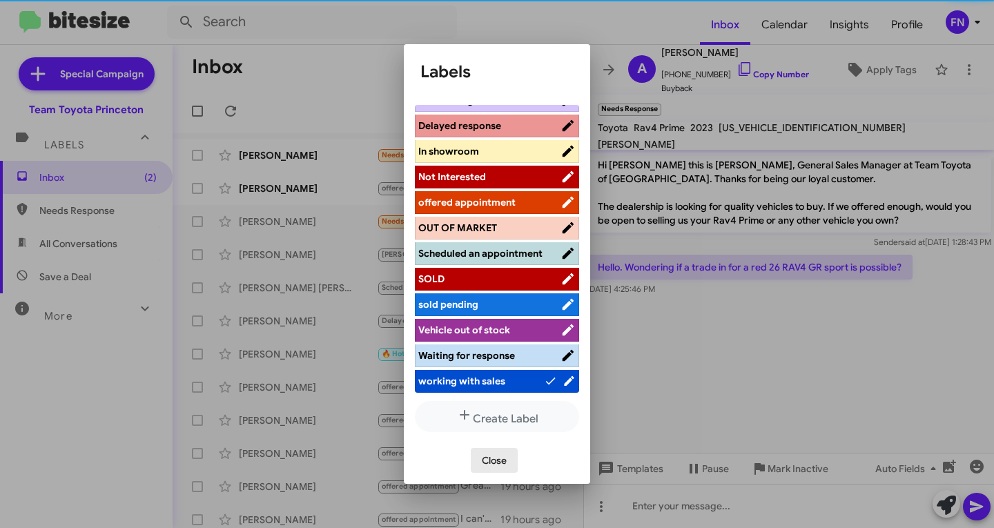
click at [476, 449] on button "Close" at bounding box center [494, 460] width 47 height 25
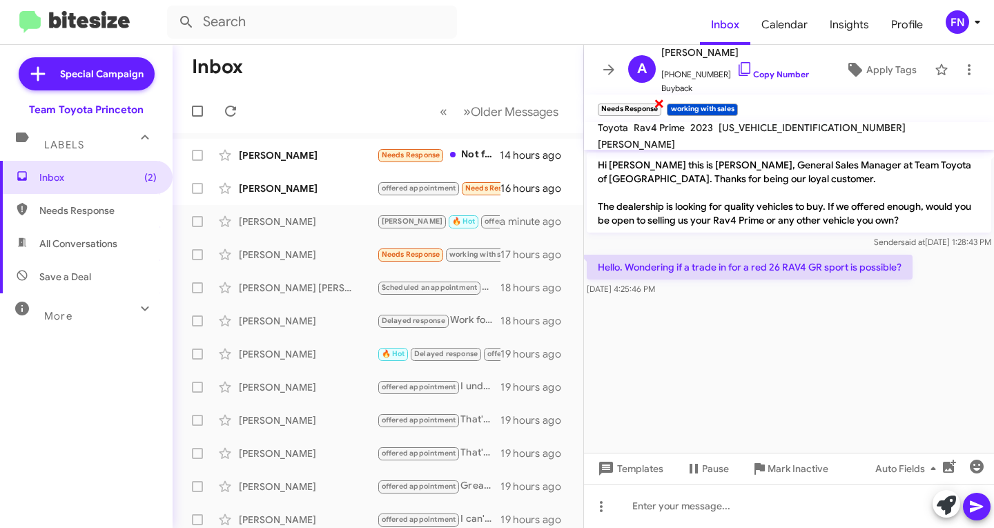
click at [661, 108] on span "×" at bounding box center [659, 103] width 11 height 17
click at [939, 498] on icon at bounding box center [946, 505] width 19 height 19
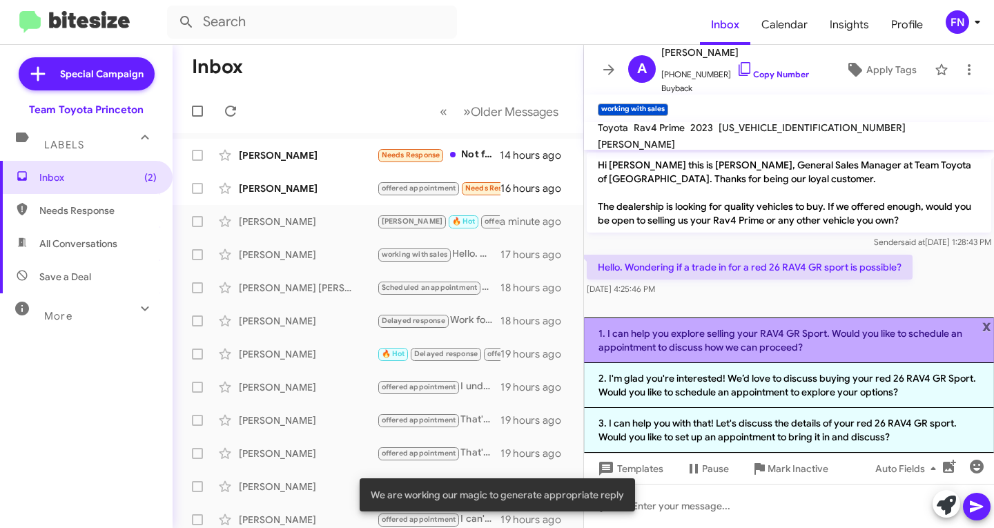
click at [880, 347] on li "1. I can help you explore selling your RAV4 GR Sport. Would you like to schedul…" at bounding box center [789, 341] width 410 height 46
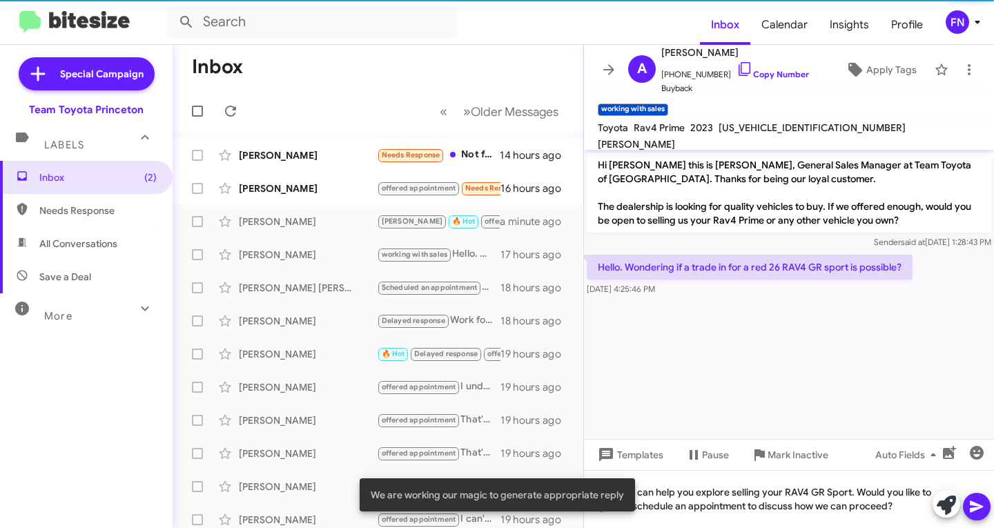
click at [969, 505] on mat-tooltip-component "Insert Media" at bounding box center [948, 487] width 70 height 41
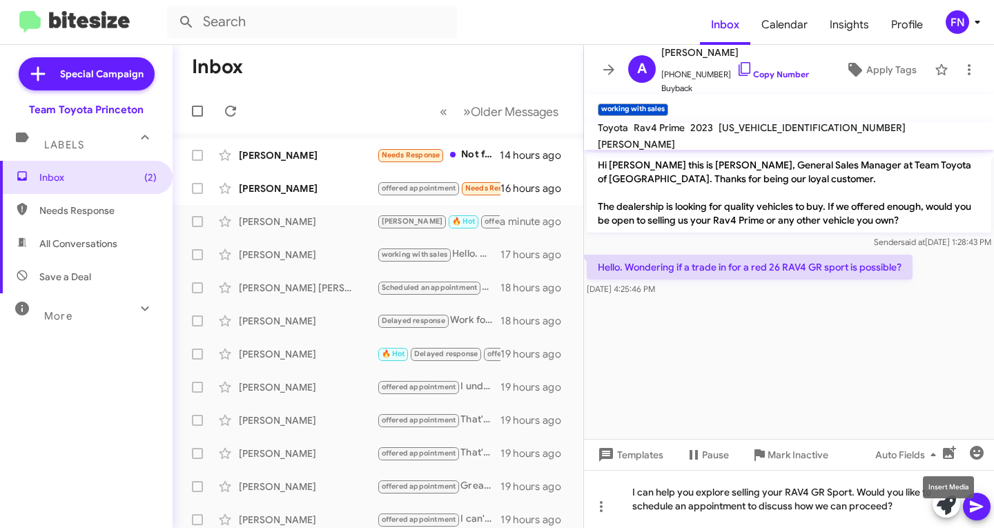
click at [974, 505] on mat-tooltip-component "Insert Media" at bounding box center [948, 487] width 70 height 41
click at [984, 506] on icon at bounding box center [976, 506] width 17 height 17
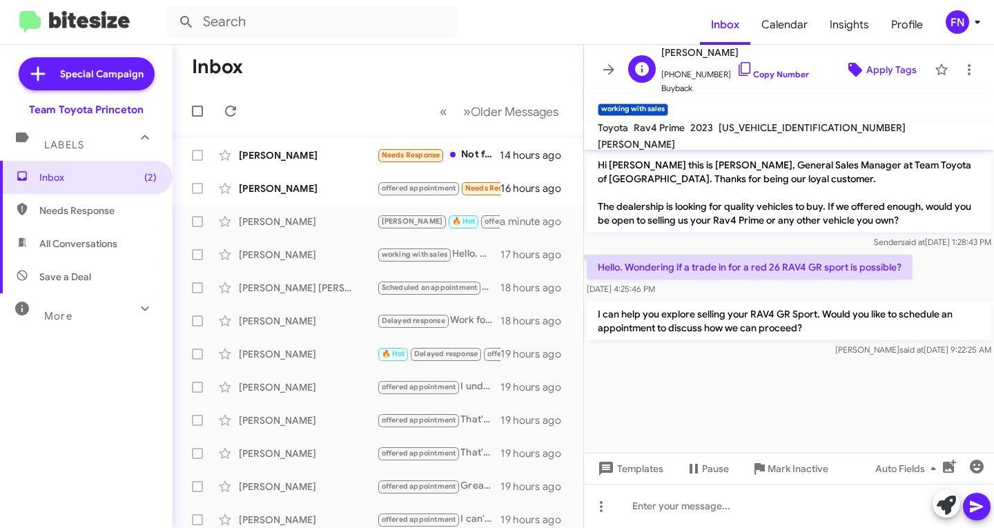
click at [880, 64] on span "Apply Tags" at bounding box center [891, 69] width 50 height 25
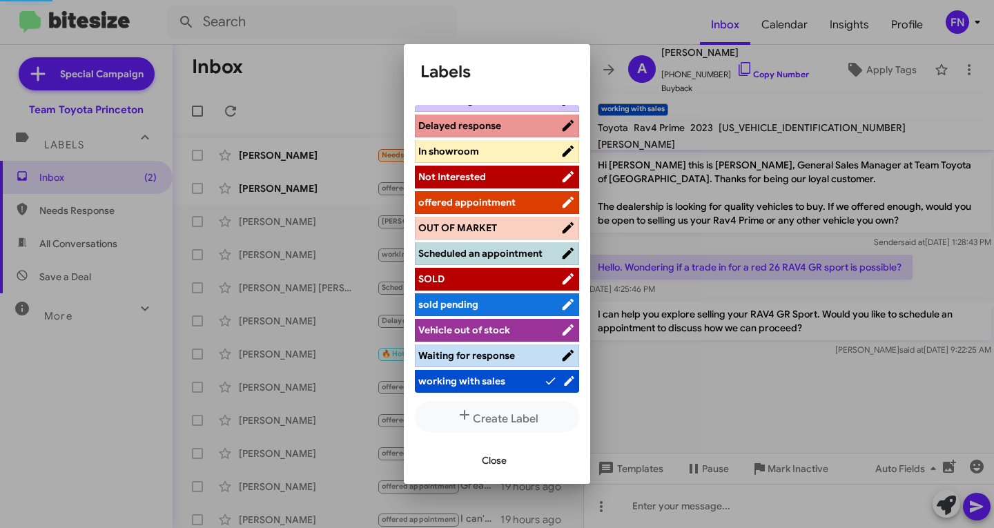
click at [489, 196] on span "offered appointment" at bounding box center [466, 202] width 97 height 12
click at [478, 461] on button "Close" at bounding box center [494, 460] width 47 height 25
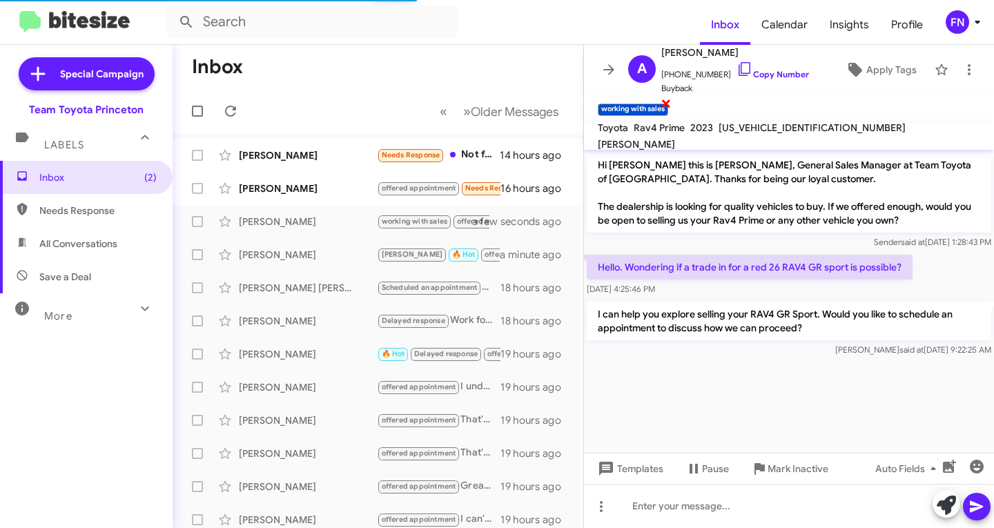
click at [663, 103] on span "×" at bounding box center [666, 103] width 11 height 17
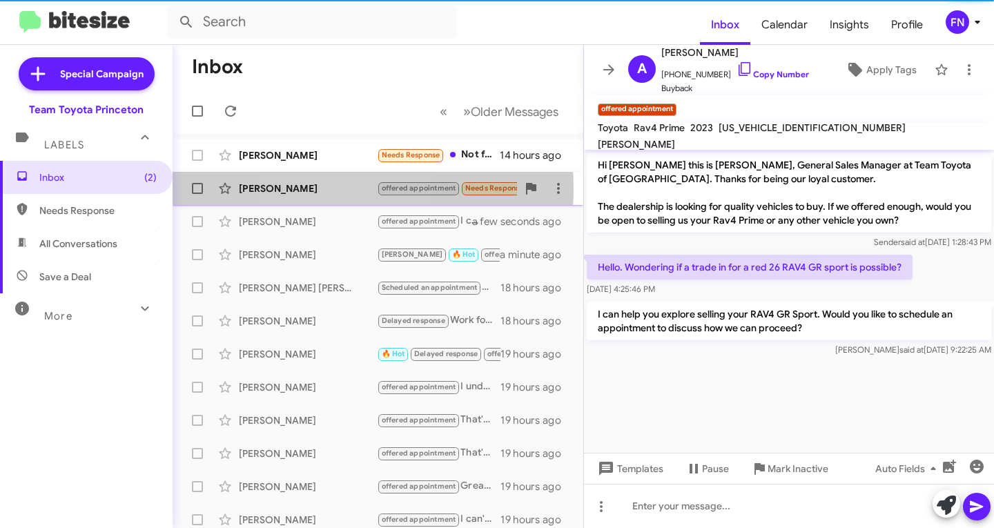
click at [328, 188] on div "[PERSON_NAME]" at bounding box center [308, 189] width 138 height 14
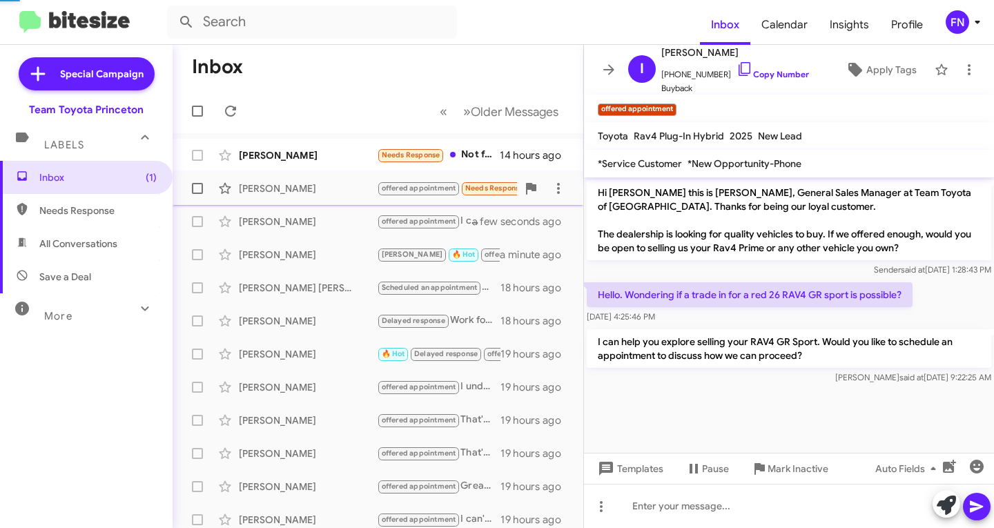
scroll to position [10, 0]
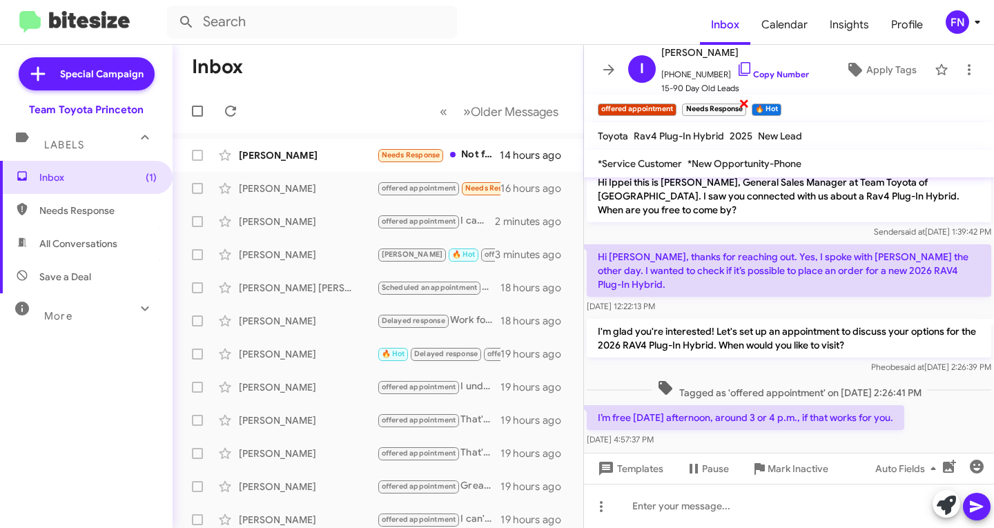
click at [744, 104] on span "×" at bounding box center [744, 103] width 11 height 17
